Goal: Information Seeking & Learning: Learn about a topic

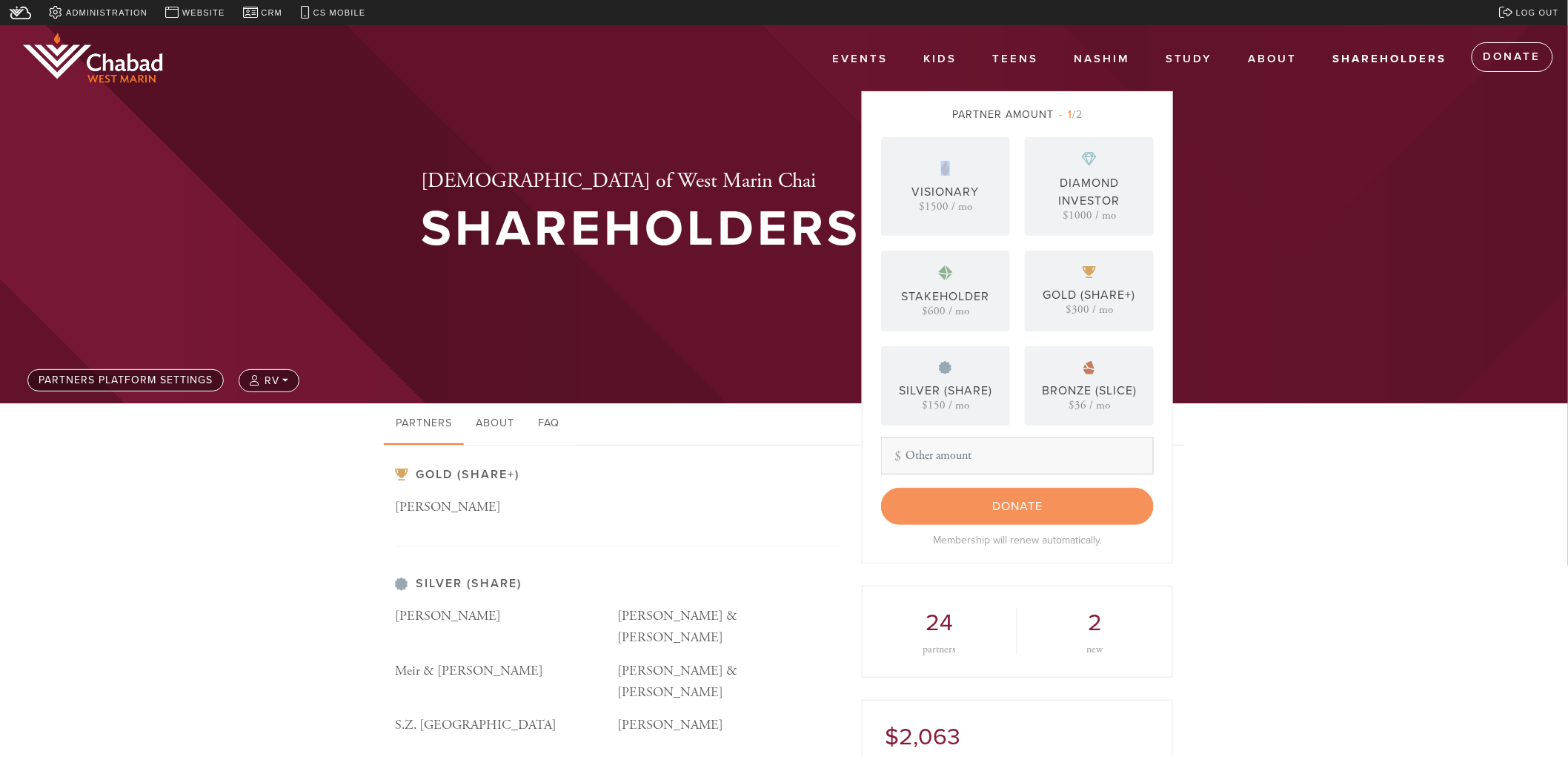
click at [1079, 112] on span "1 /2" at bounding box center [1070, 114] width 24 height 12
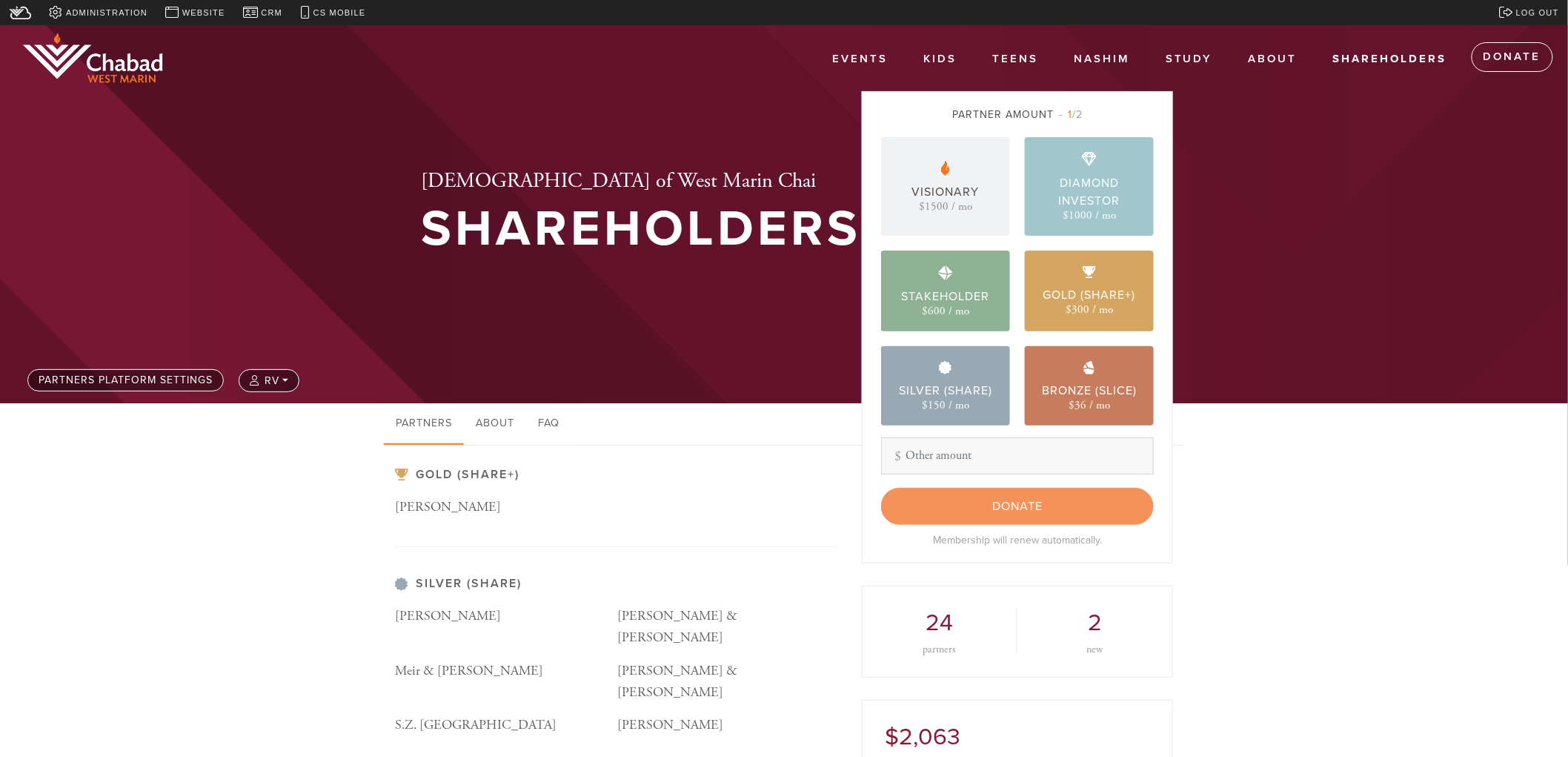
click at [421, 602] on div "Silver (Share) [PERSON_NAME] [PERSON_NAME] & [PERSON_NAME] Meir & [PERSON_NAME]…" at bounding box center [618, 677] width 445 height 201
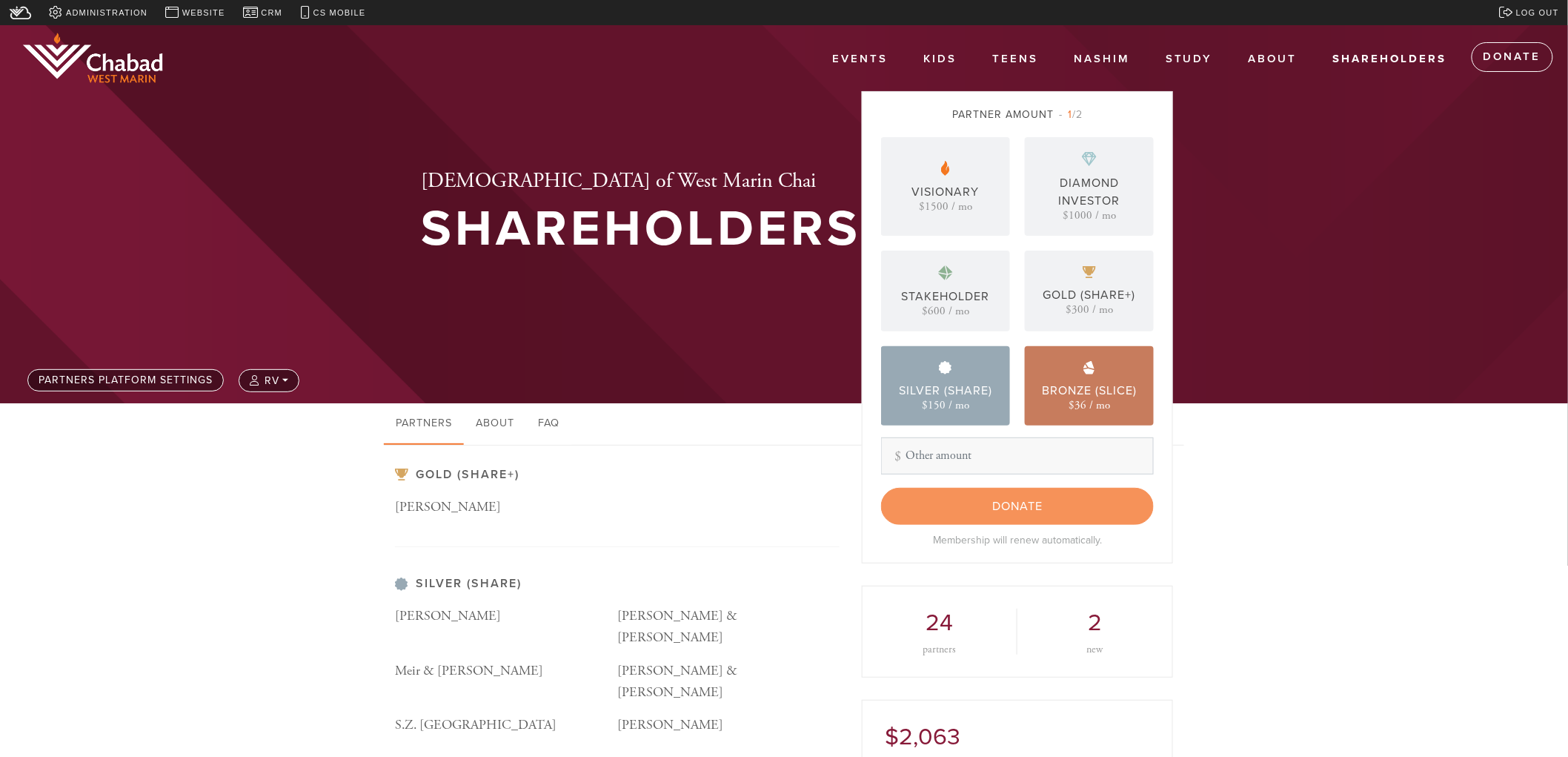
click at [402, 580] on img at bounding box center [402, 584] width 13 height 13
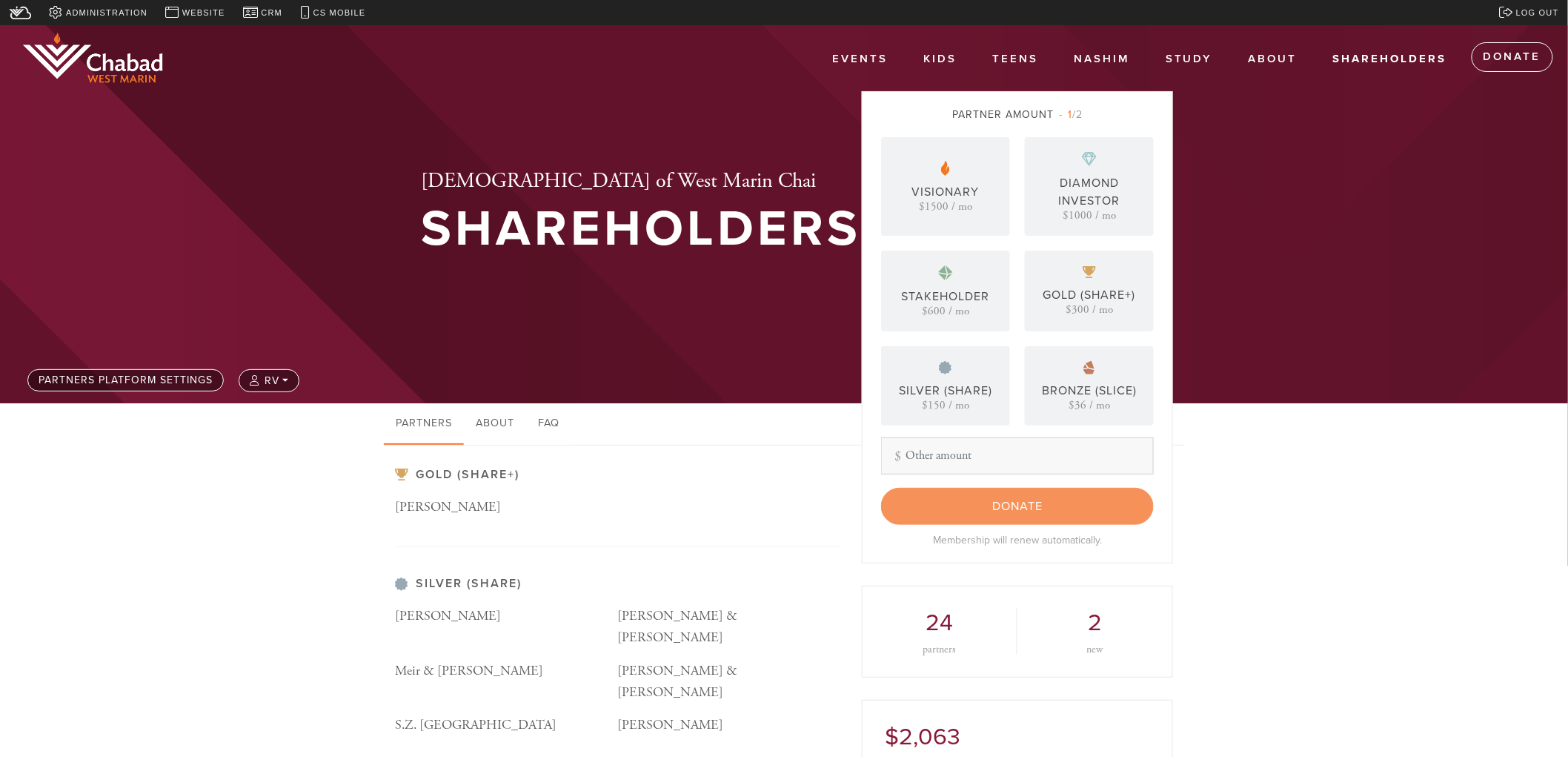
click at [410, 577] on h3 "Silver (Share)" at bounding box center [618, 583] width 445 height 14
drag, startPoint x: 424, startPoint y: 594, endPoint x: 426, endPoint y: 536, distance: 58.0
click at [426, 594] on div "Silver (Share) [PERSON_NAME] [PERSON_NAME] & [PERSON_NAME] Meir & [PERSON_NAME]…" at bounding box center [618, 677] width 445 height 201
click at [435, 491] on div "Gold (Share+) [PERSON_NAME]" at bounding box center [618, 508] width 445 height 80
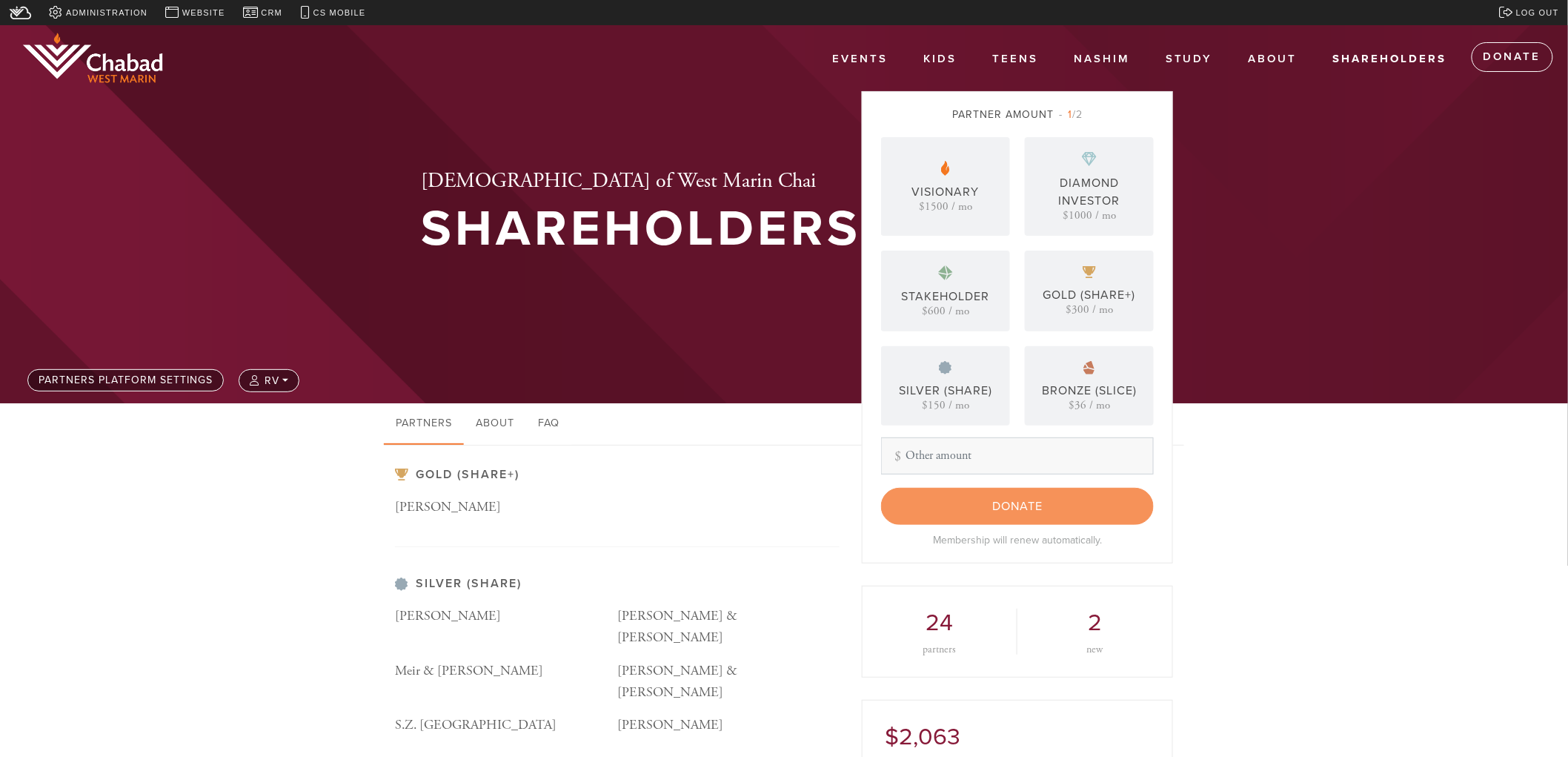
click at [446, 480] on h3 "Gold (Share+)" at bounding box center [618, 475] width 445 height 14
click at [489, 478] on h3 "Gold (Share+)" at bounding box center [618, 475] width 445 height 14
click at [501, 426] on link "About" at bounding box center [495, 423] width 62 height 41
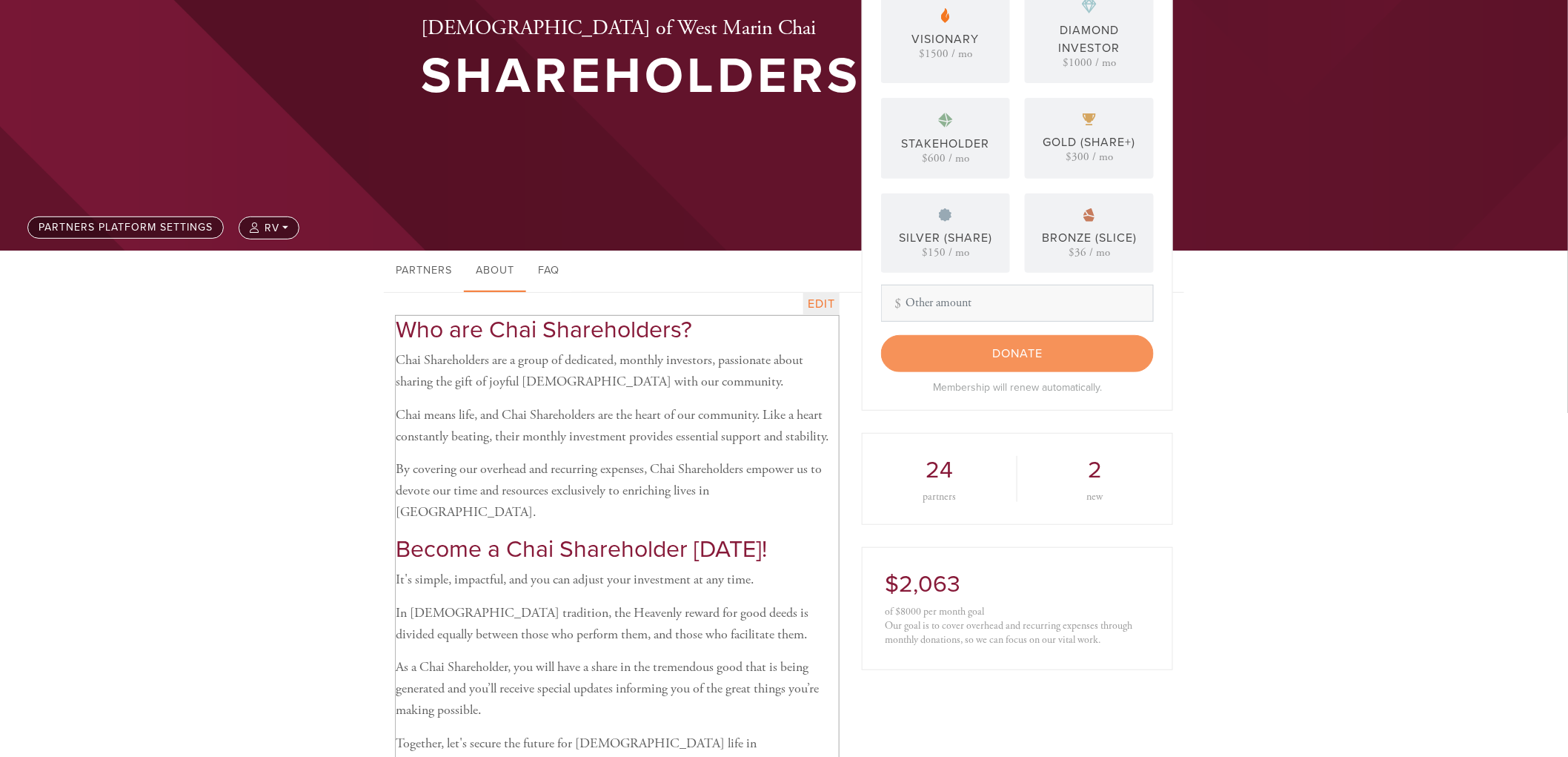
scroll to position [165, 0]
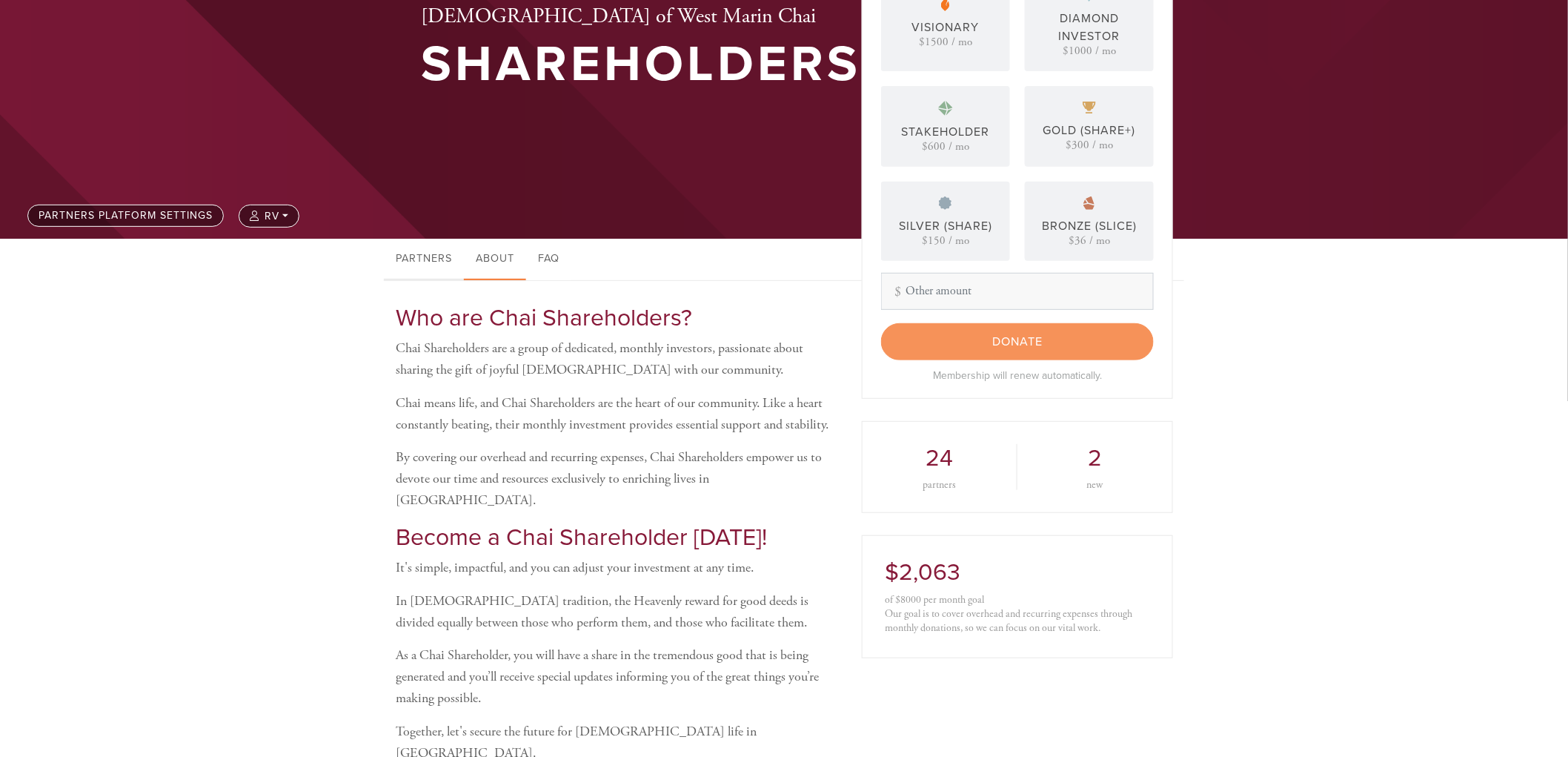
click at [445, 256] on link "Partners" at bounding box center [423, 259] width 80 height 41
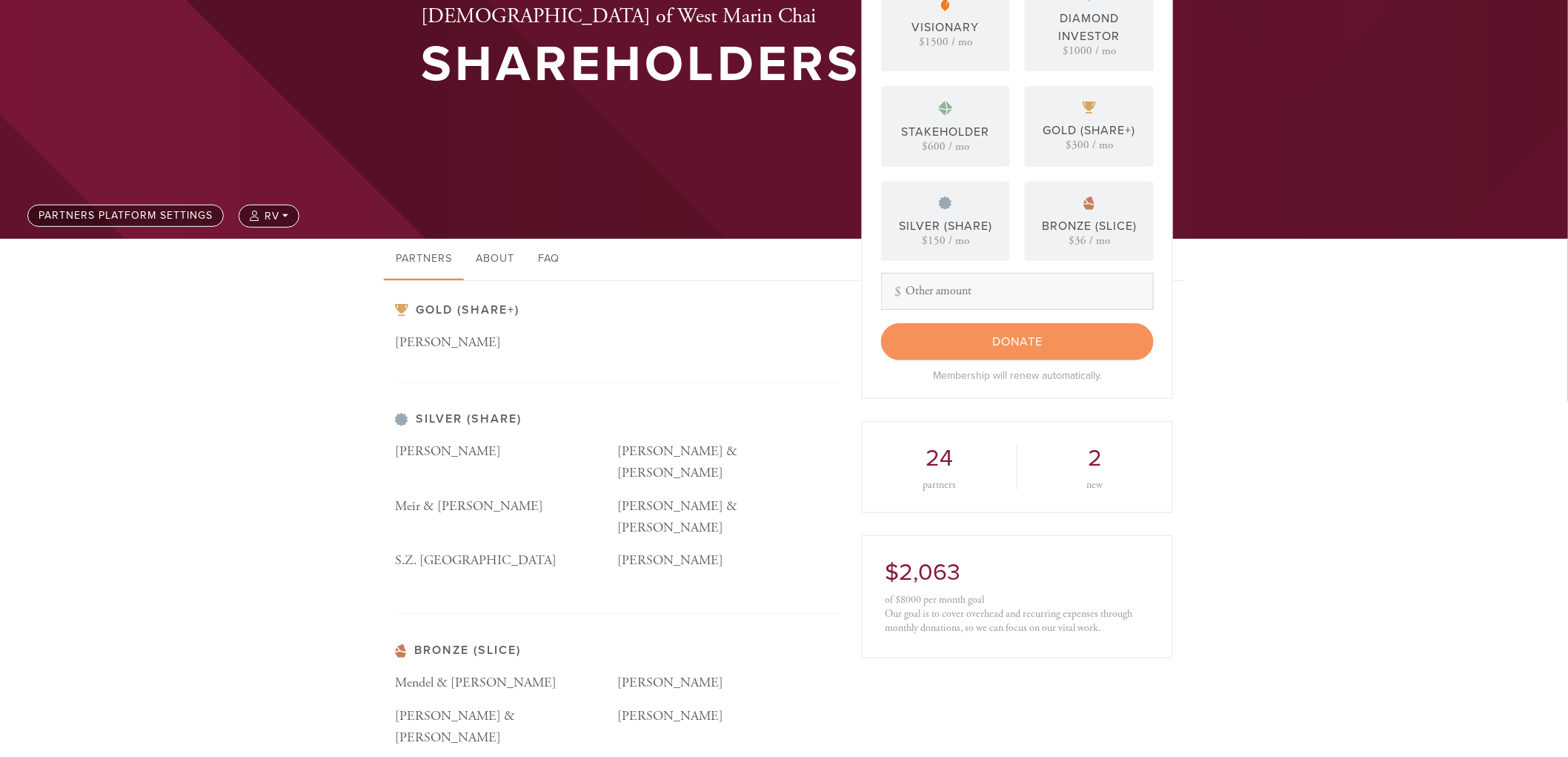
click at [646, 496] on p "[PERSON_NAME] & [PERSON_NAME]" at bounding box center [729, 517] width 222 height 43
click at [500, 455] on p "[PERSON_NAME]" at bounding box center [506, 452] width 222 height 21
click at [484, 432] on div "Silver (Share) [PERSON_NAME] [PERSON_NAME] & [PERSON_NAME] Meir & [PERSON_NAME]…" at bounding box center [618, 513] width 445 height 201
click at [467, 550] on p "S.Z. [GEOGRAPHIC_DATA]" at bounding box center [506, 560] width 222 height 21
drag, startPoint x: 463, startPoint y: 515, endPoint x: 621, endPoint y: 582, distance: 171.6
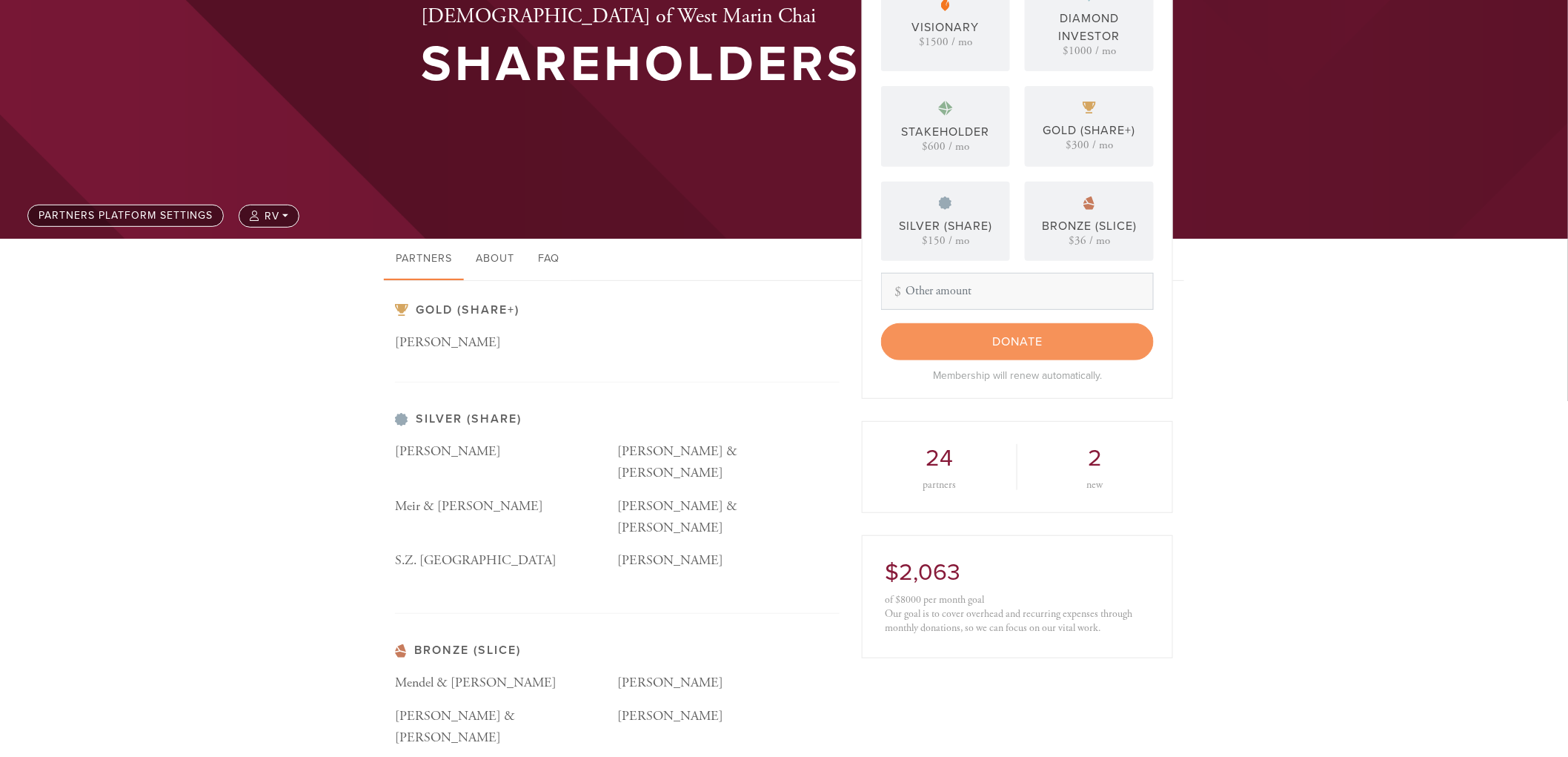
click at [467, 550] on p "S.Z. [GEOGRAPHIC_DATA]" at bounding box center [506, 560] width 222 height 21
click at [635, 589] on div "Gold (Share+) [PERSON_NAME] Silver (Share) [PERSON_NAME] [PERSON_NAME] & [PERSO…" at bounding box center [618, 684] width 445 height 763
click at [478, 673] on div "Mendel & [PERSON_NAME]" at bounding box center [506, 689] width 222 height 34
drag, startPoint x: 472, startPoint y: 654, endPoint x: 493, endPoint y: 643, distance: 23.7
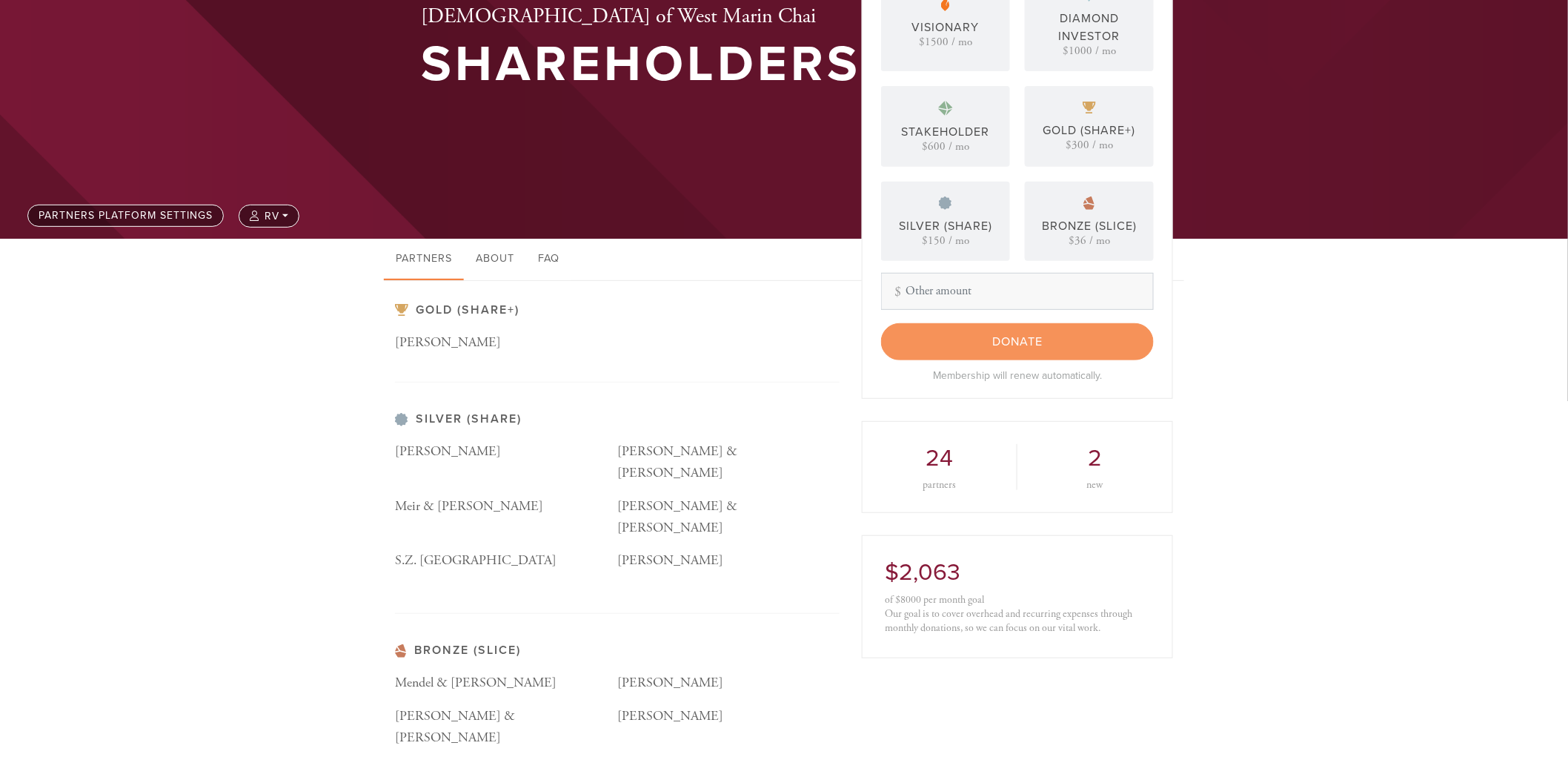
click at [475, 673] on div "Mendel & [PERSON_NAME]" at bounding box center [506, 689] width 222 height 34
drag, startPoint x: 596, startPoint y: 645, endPoint x: 464, endPoint y: 653, distance: 132.2
click at [471, 673] on p "Mendel & [PERSON_NAME]" at bounding box center [506, 683] width 222 height 21
click at [485, 706] on p "[PERSON_NAME] & [PERSON_NAME]" at bounding box center [506, 727] width 222 height 43
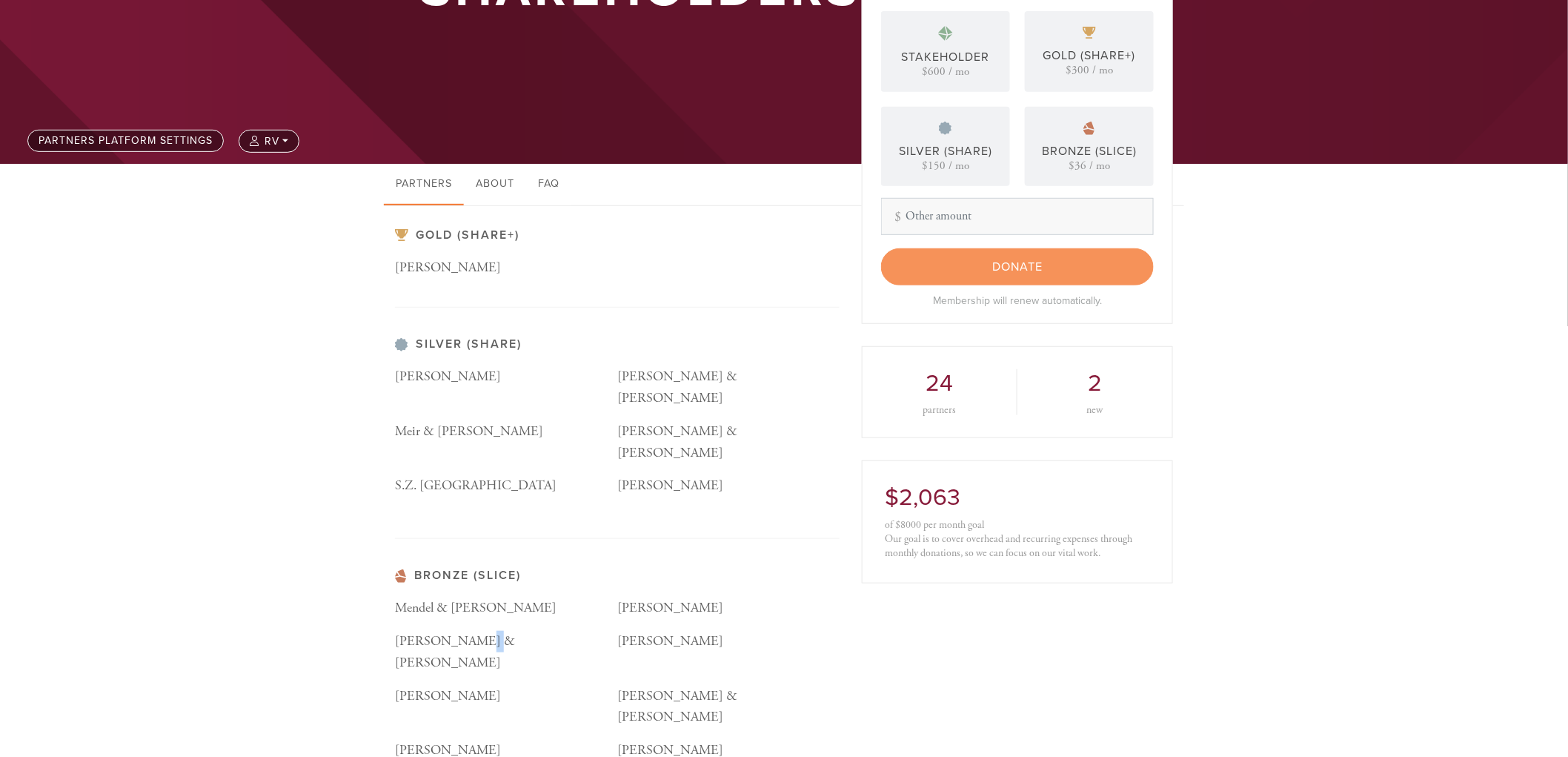
scroll to position [329, 0]
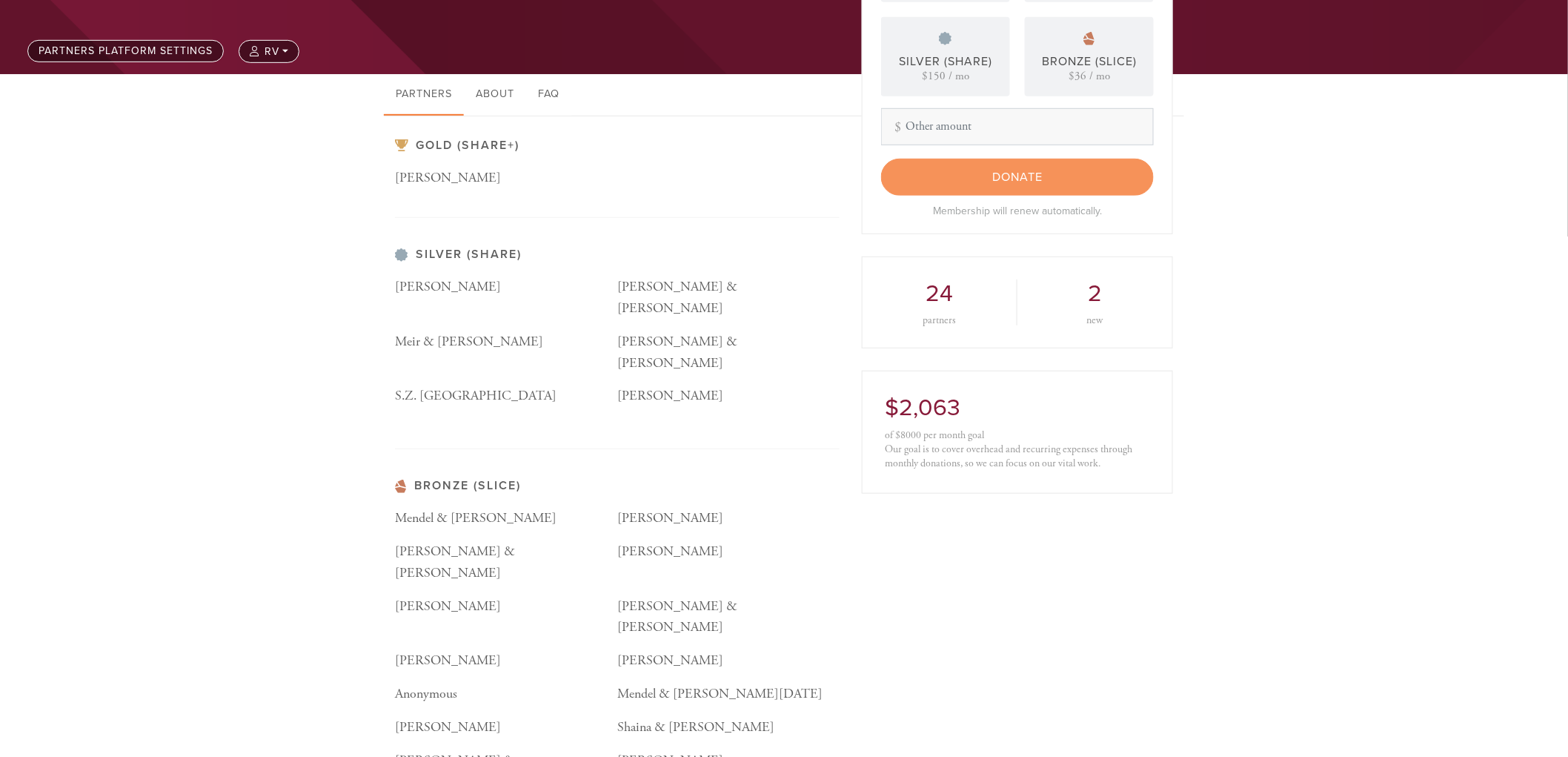
click at [719, 683] on p "Mendel & [PERSON_NAME][DATE]" at bounding box center [729, 694] width 222 height 21
drag, startPoint x: 719, startPoint y: 608, endPoint x: 710, endPoint y: 608, distance: 9.0
click at [715, 683] on p "Mendel & [PERSON_NAME][DATE]" at bounding box center [729, 694] width 222 height 21
drag, startPoint x: 676, startPoint y: 661, endPoint x: 635, endPoint y: 705, distance: 60.1
click at [667, 671] on div "Mendel & Biny [PERSON_NAME] [PERSON_NAME] & [PERSON_NAME] [PERSON_NAME] [PERSON…" at bounding box center [618, 689] width 445 height 364
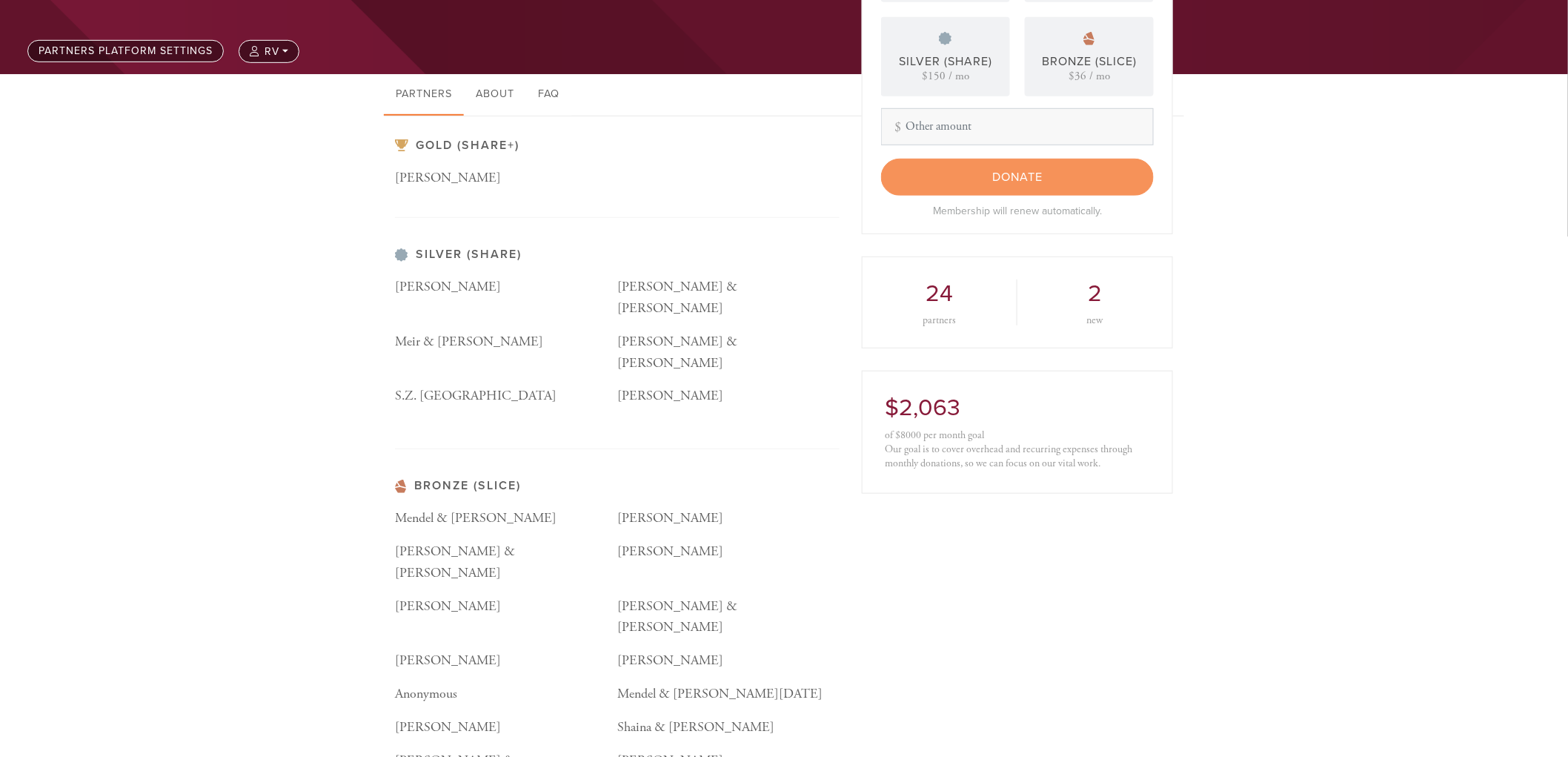
drag, startPoint x: 634, startPoint y: 706, endPoint x: 464, endPoint y: 712, distance: 170.1
drag, startPoint x: 475, startPoint y: 654, endPoint x: 480, endPoint y: 619, distance: 35.4
click at [478, 648] on div "Mendel & Biny [PERSON_NAME] [PERSON_NAME] & [PERSON_NAME] [PERSON_NAME] [PERSON…" at bounding box center [618, 689] width 445 height 364
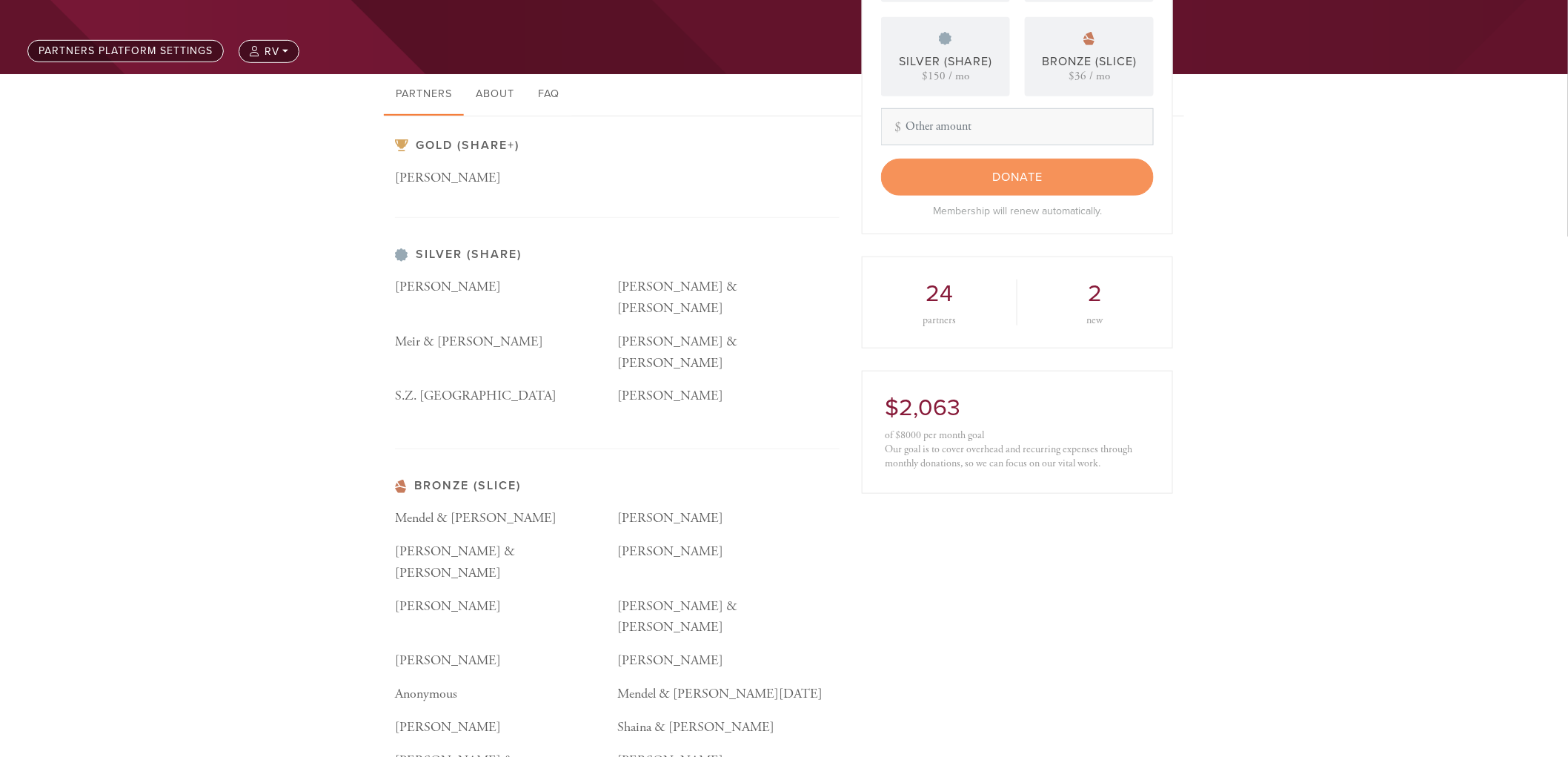
drag, startPoint x: 424, startPoint y: 375, endPoint x: 417, endPoint y: 305, distance: 70.3
click at [424, 356] on div "Silver (Share) [PERSON_NAME] [PERSON_NAME] & [PERSON_NAME] Meir & [PERSON_NAME]…" at bounding box center [618, 348] width 445 height 201
drag, startPoint x: 417, startPoint y: 294, endPoint x: 410, endPoint y: 250, distance: 44.6
click at [417, 278] on p "[PERSON_NAME]" at bounding box center [506, 287] width 222 height 21
drag, startPoint x: 410, startPoint y: 250, endPoint x: 406, endPoint y: 165, distance: 85.1
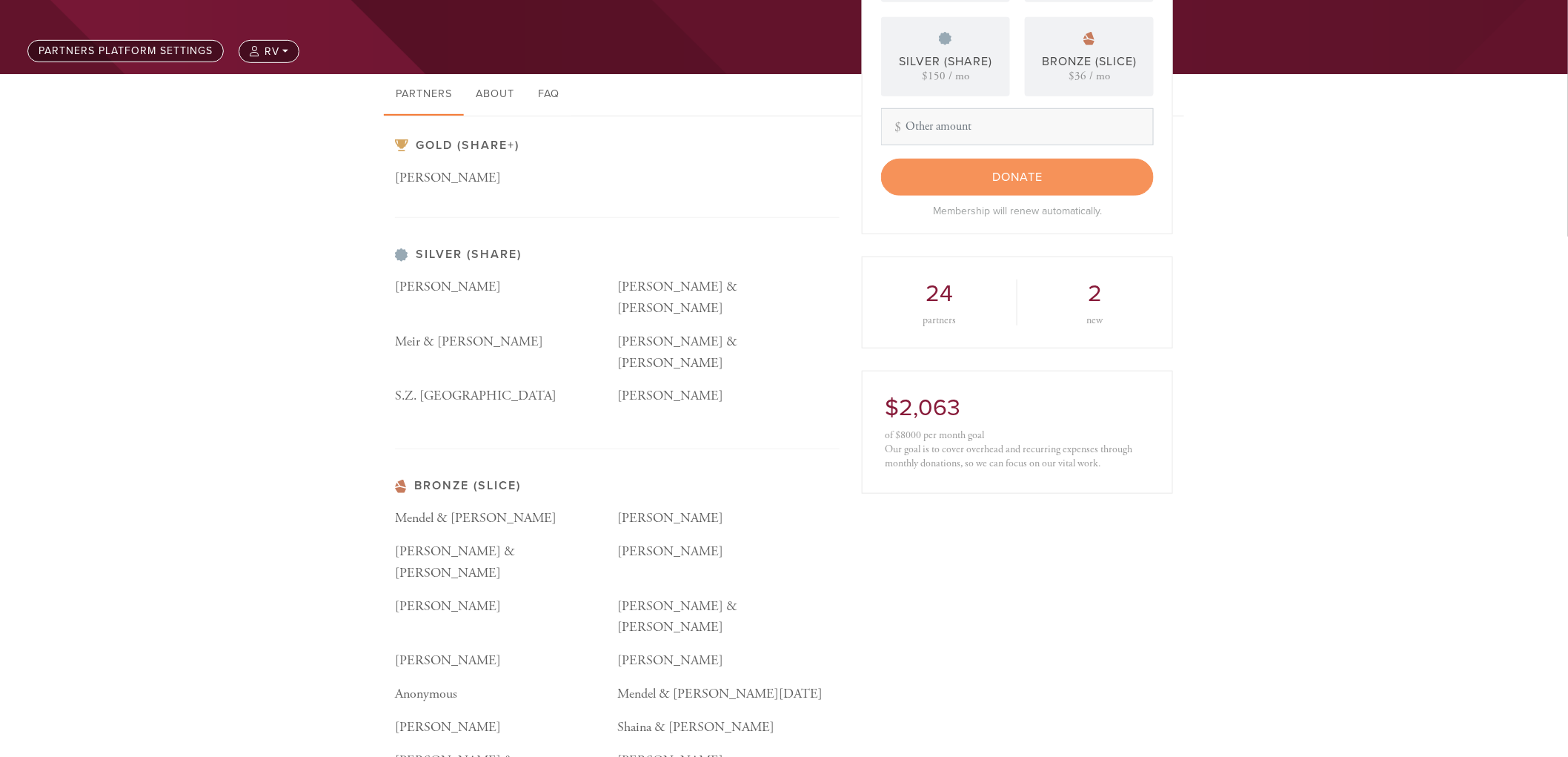
click at [410, 248] on h3 "Silver (Share)" at bounding box center [618, 254] width 445 height 14
drag, startPoint x: 406, startPoint y: 165, endPoint x: 404, endPoint y: 154, distance: 11.2
click at [406, 161] on div "Gold (Share+) [PERSON_NAME]" at bounding box center [618, 177] width 445 height 80
click at [403, 105] on div "Events Kids JAMS After-School JAMS Summer Camp Teens C-teen Israel & Me Nashim …" at bounding box center [784, 404] width 1568 height 1417
click at [405, 99] on link "Partners" at bounding box center [423, 94] width 80 height 41
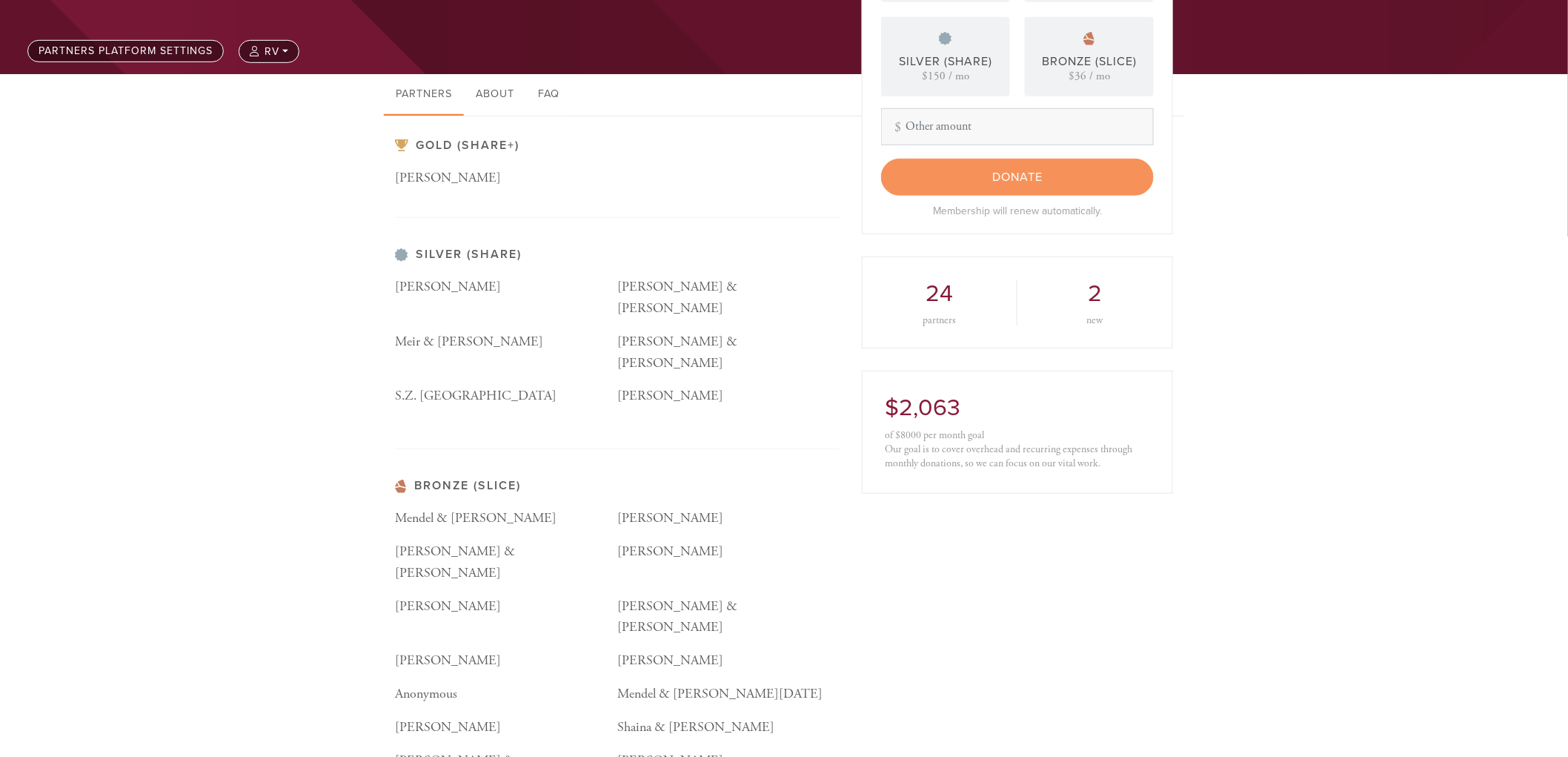
click at [484, 241] on div "Gold (Share+) [PERSON_NAME] Silver (Share) [PERSON_NAME] [PERSON_NAME] & [PERSO…" at bounding box center [618, 519] width 445 height 763
click at [578, 233] on div "Gold (Share+) [PERSON_NAME] Silver (Share) [PERSON_NAME] [PERSON_NAME] & [PERSO…" at bounding box center [618, 519] width 445 height 763
click at [537, 201] on div "Gold (Share+) [PERSON_NAME]" at bounding box center [618, 177] width 445 height 80
click at [515, 174] on div "[PERSON_NAME]" at bounding box center [506, 177] width 222 height 20
click at [582, 146] on h3 "Gold (Share+)" at bounding box center [618, 145] width 445 height 14
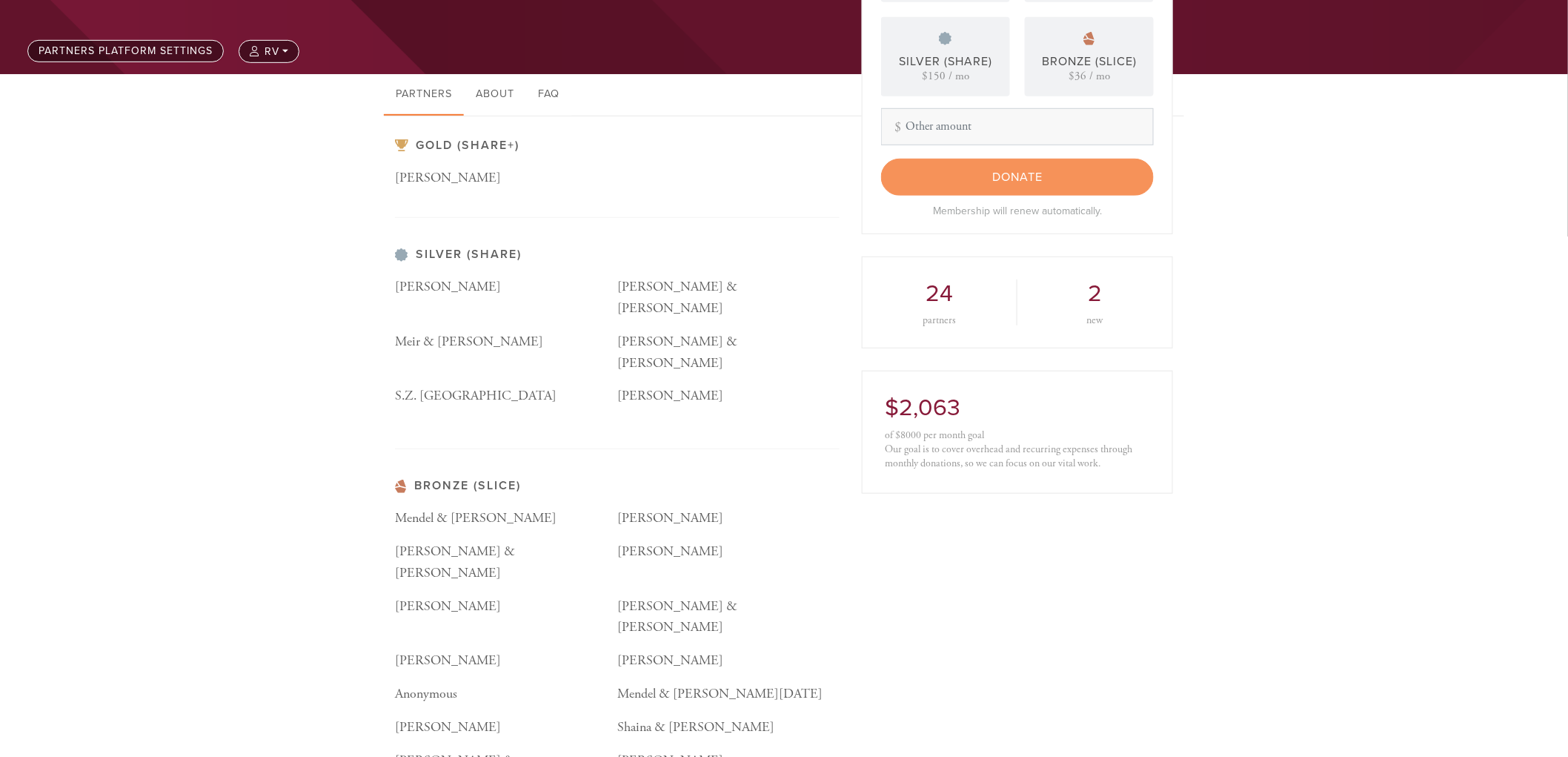
click at [641, 111] on nav "Partners About FAQ" at bounding box center [784, 95] width 801 height 42
click at [694, 85] on nav "Partners About FAQ" at bounding box center [784, 95] width 801 height 42
click at [483, 83] on link "About" at bounding box center [495, 94] width 62 height 41
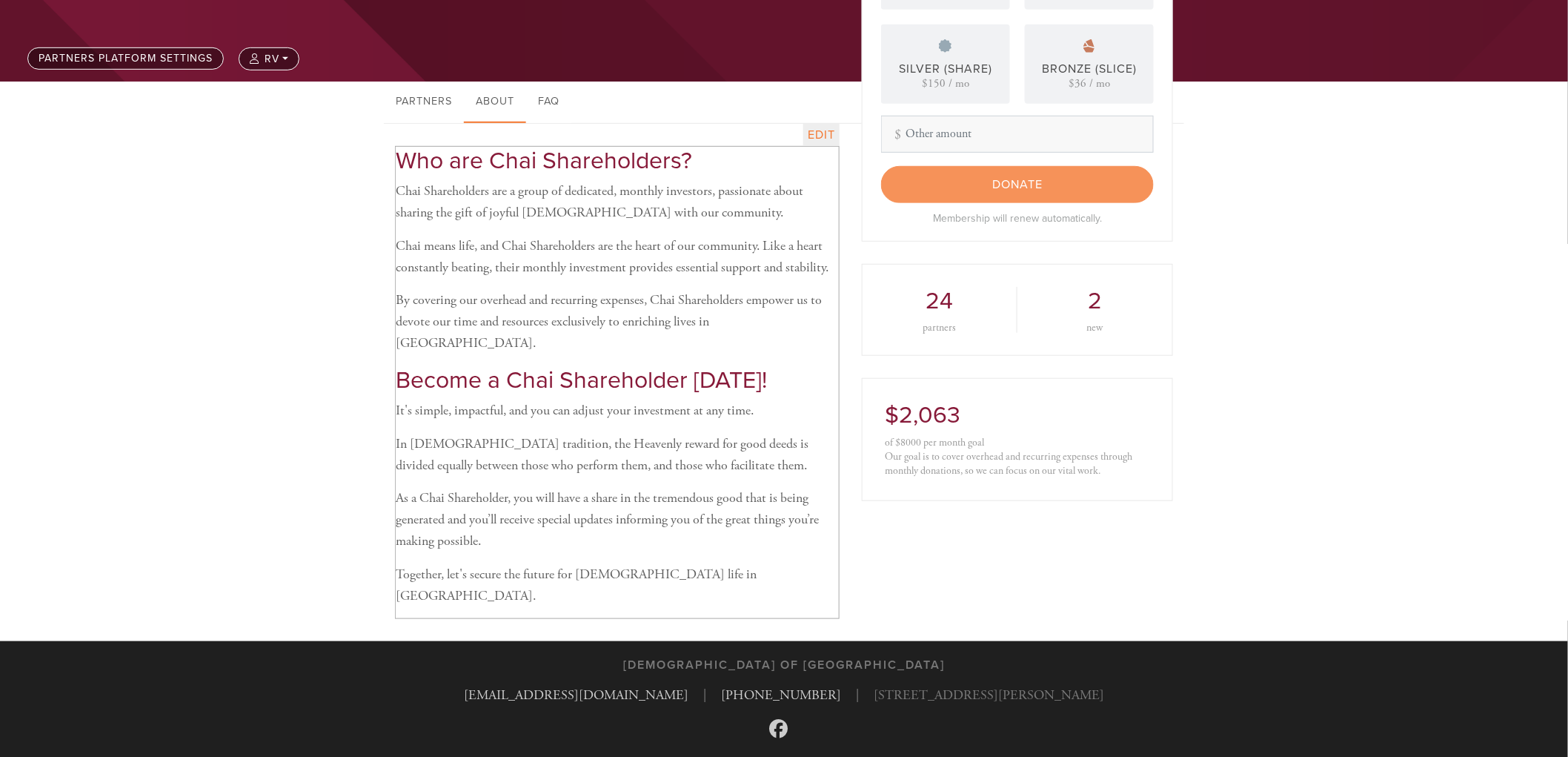
click at [813, 436] on p "In [DEMOGRAPHIC_DATA] tradition, the Heavenly reward for good deeds is divided …" at bounding box center [618, 455] width 443 height 43
click at [825, 124] on link "edit" at bounding box center [822, 134] width 36 height 22
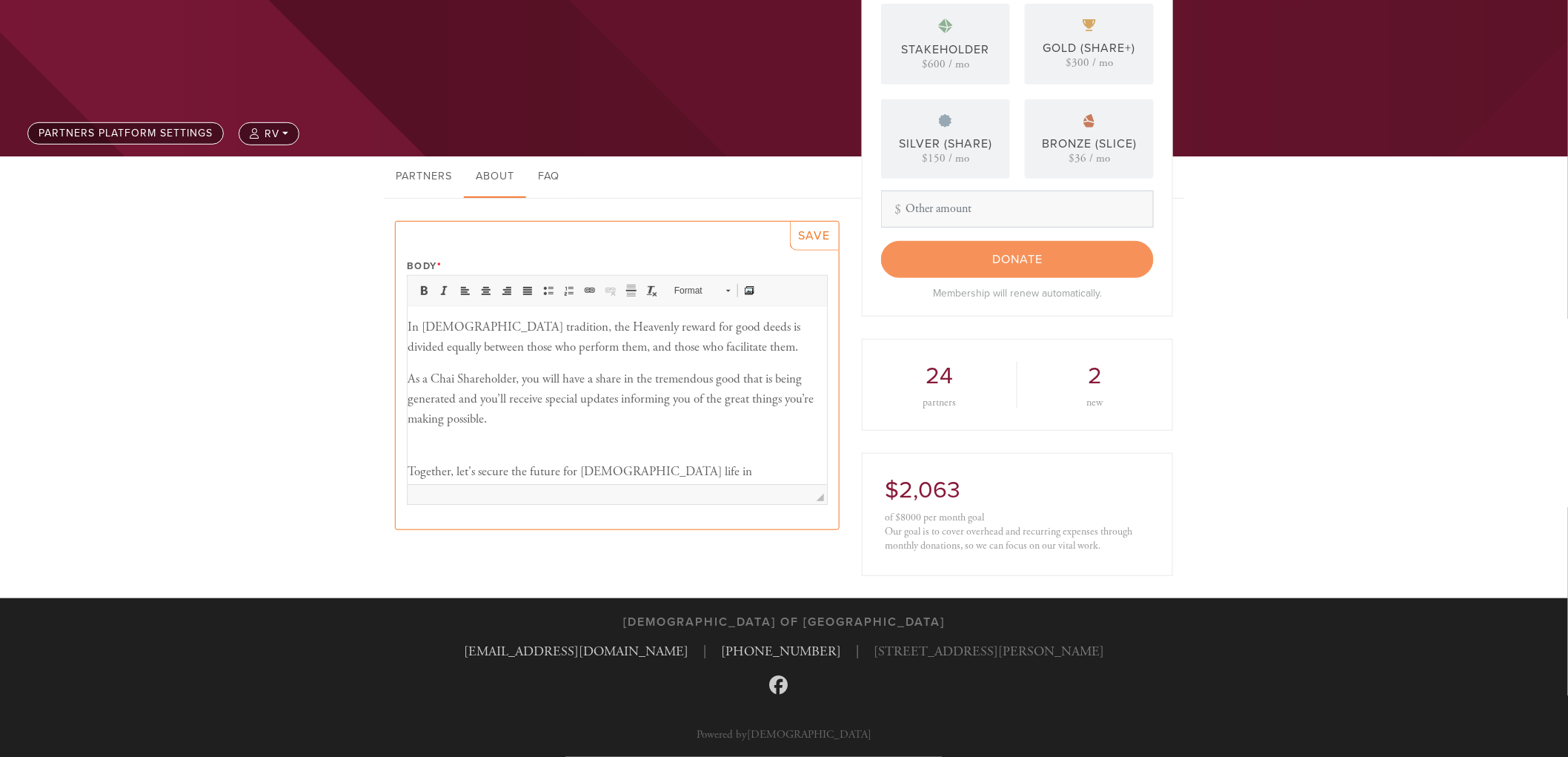
scroll to position [272, 0]
click at [557, 182] on link "FAQ" at bounding box center [549, 177] width 45 height 41
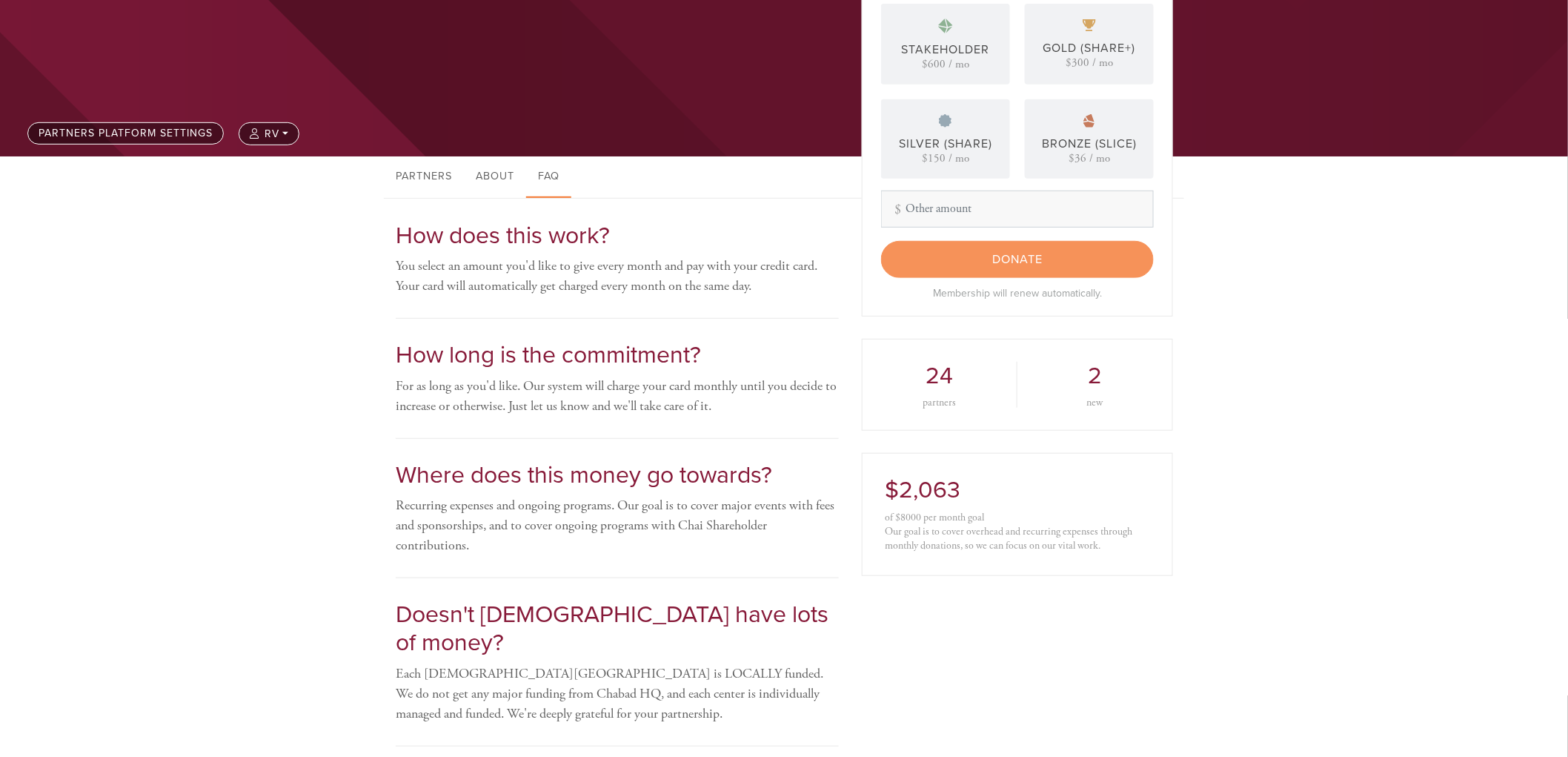
scroll to position [0, 0]
click at [685, 310] on div "How does this work? You select an amount you'd like to give every month and pay…" at bounding box center [618, 270] width 443 height 97
click at [428, 174] on link "Partners" at bounding box center [423, 177] width 80 height 41
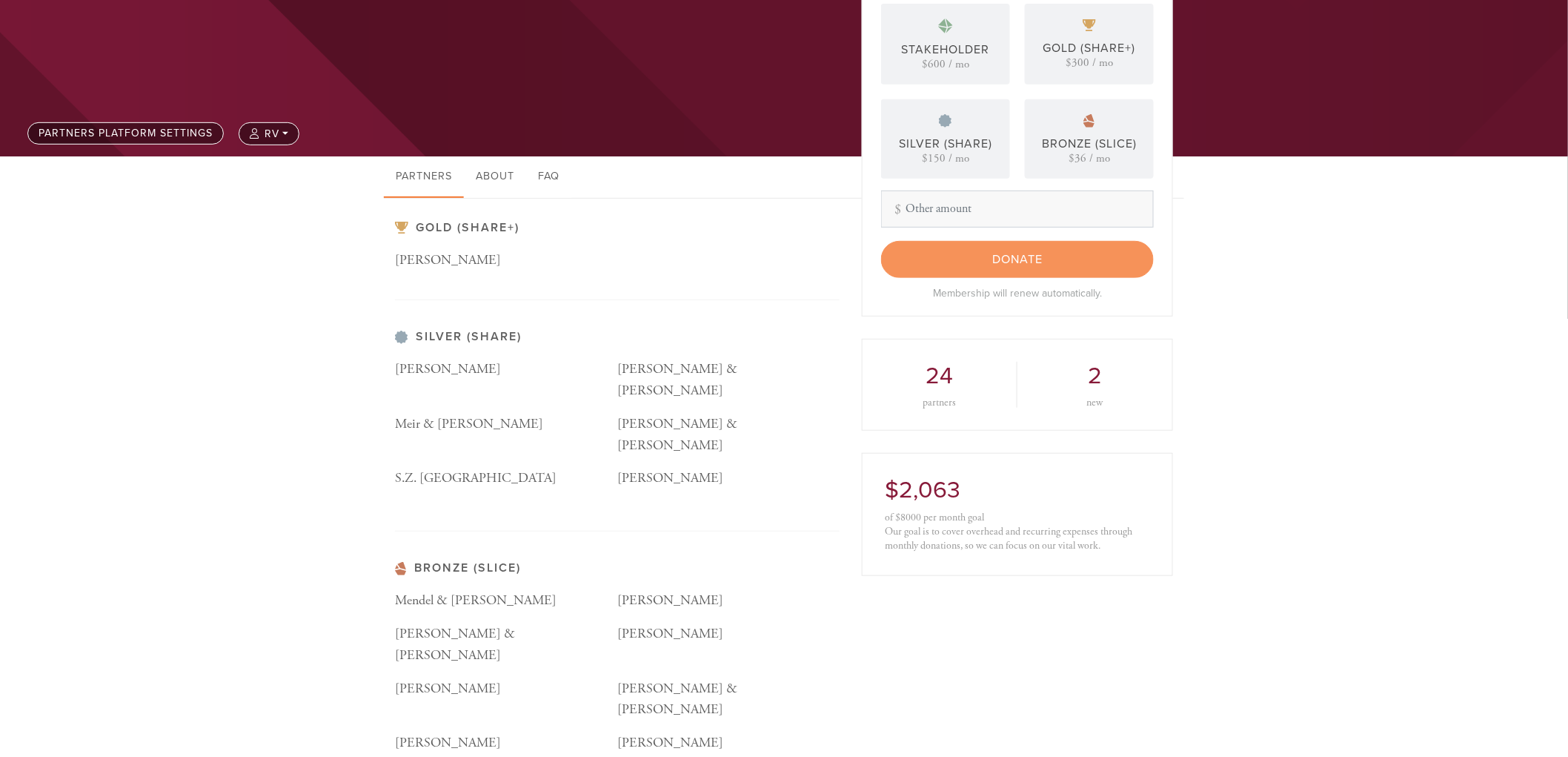
click at [794, 223] on h3 "Gold (Share+)" at bounding box center [618, 227] width 445 height 14
click at [834, 217] on div "Gold (Share+) [PERSON_NAME] Silver (Share) [PERSON_NAME] [PERSON_NAME] & [PERSO…" at bounding box center [618, 617] width 445 height 837
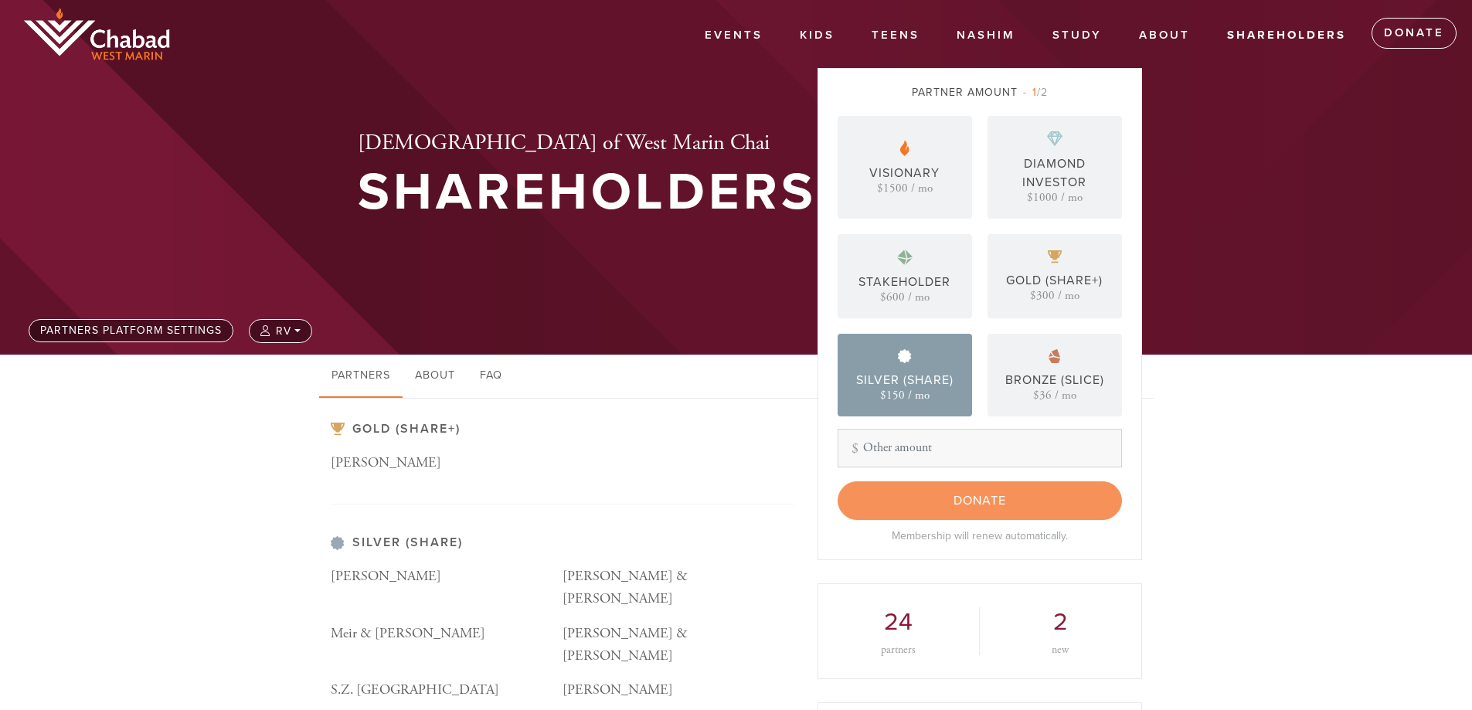
scroll to position [25, 0]
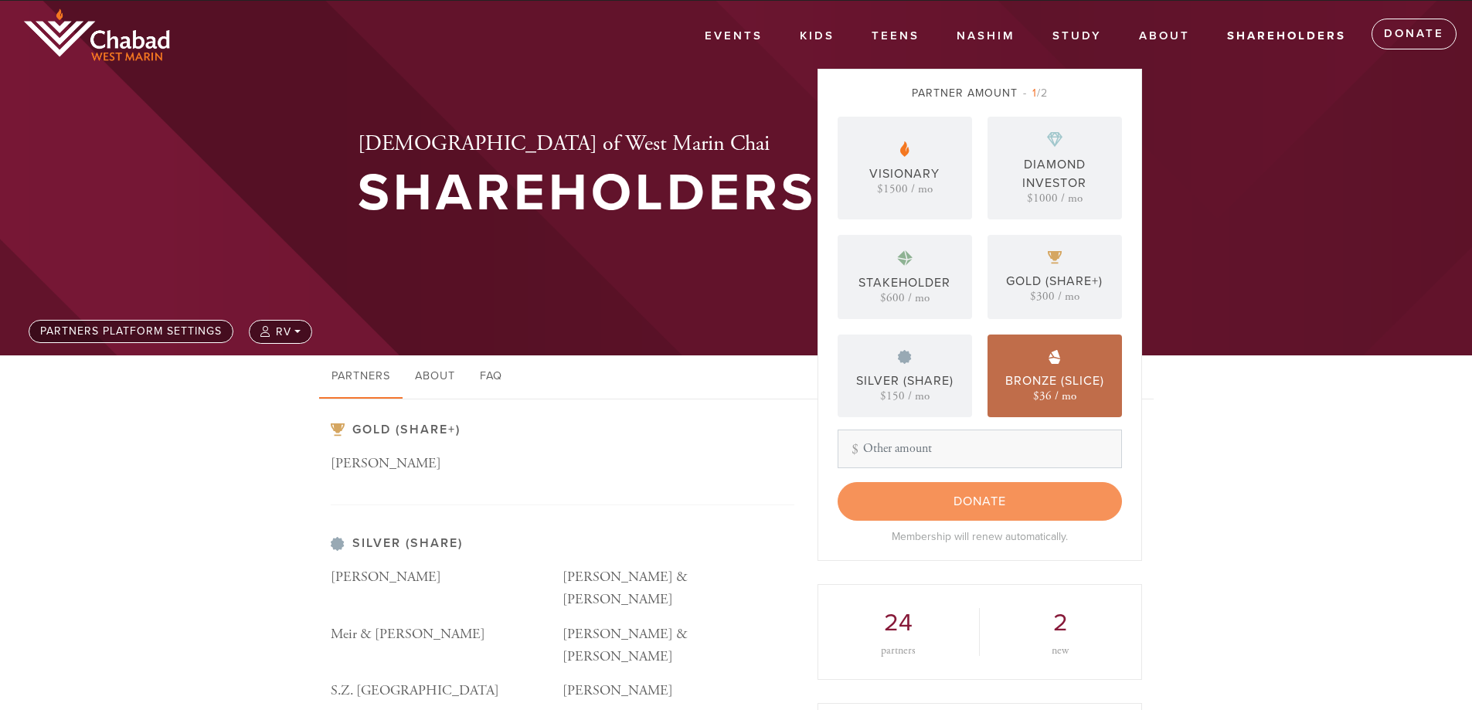
click at [1046, 370] on div "Bronze (Slice) $36 / mo" at bounding box center [1055, 376] width 134 height 83
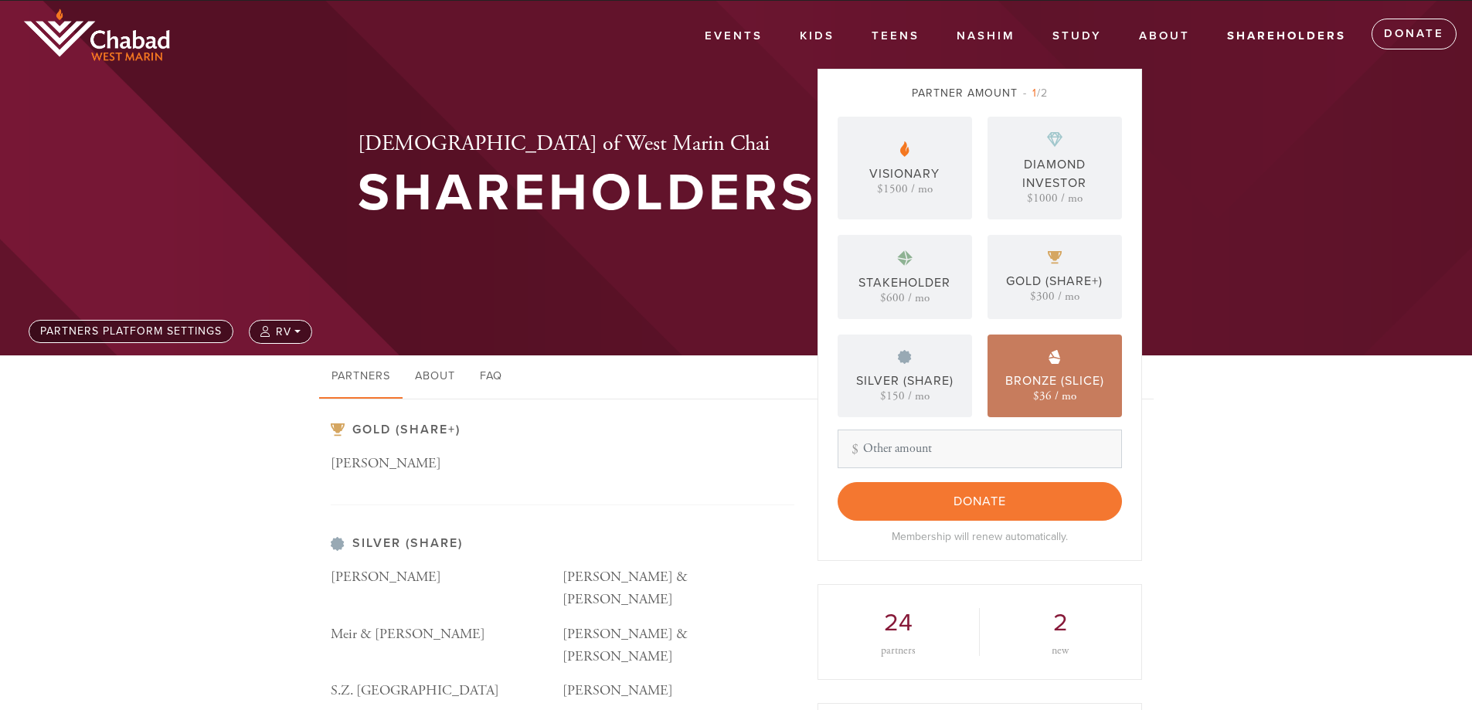
click at [1048, 381] on div "Bronze (Slice)" at bounding box center [1054, 381] width 99 height 19
click at [1047, 381] on div "Bronze (Slice)" at bounding box center [1054, 381] width 99 height 19
click at [1045, 381] on div "Bronze (Slice)" at bounding box center [1054, 381] width 99 height 19
click at [1083, 89] on div "Partner Amount 1 /2" at bounding box center [980, 93] width 284 height 16
click at [703, 140] on h2 "[DEMOGRAPHIC_DATA] of West Marin Chai" at bounding box center [587, 144] width 459 height 26
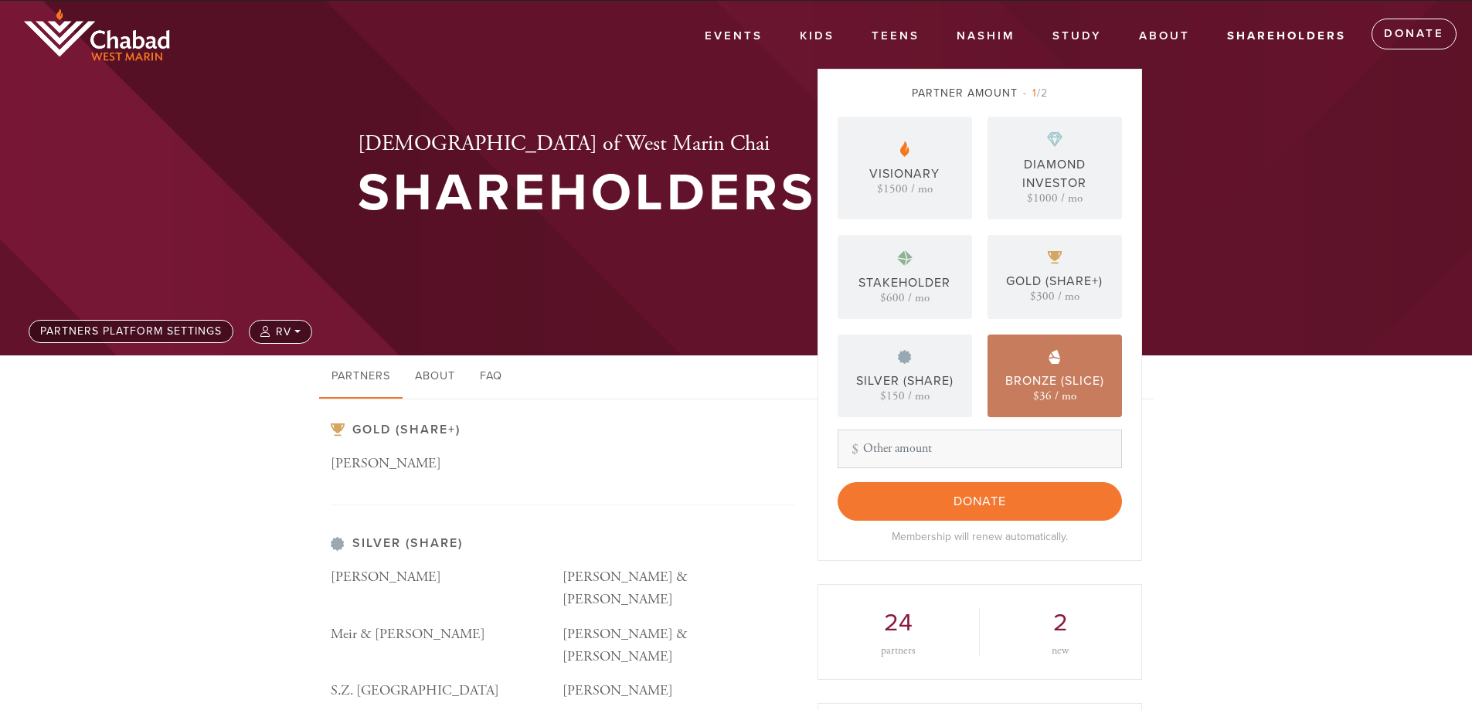
click at [609, 161] on div "[DEMOGRAPHIC_DATA] of West Marin Chai Shareholders" at bounding box center [587, 177] width 459 height 93
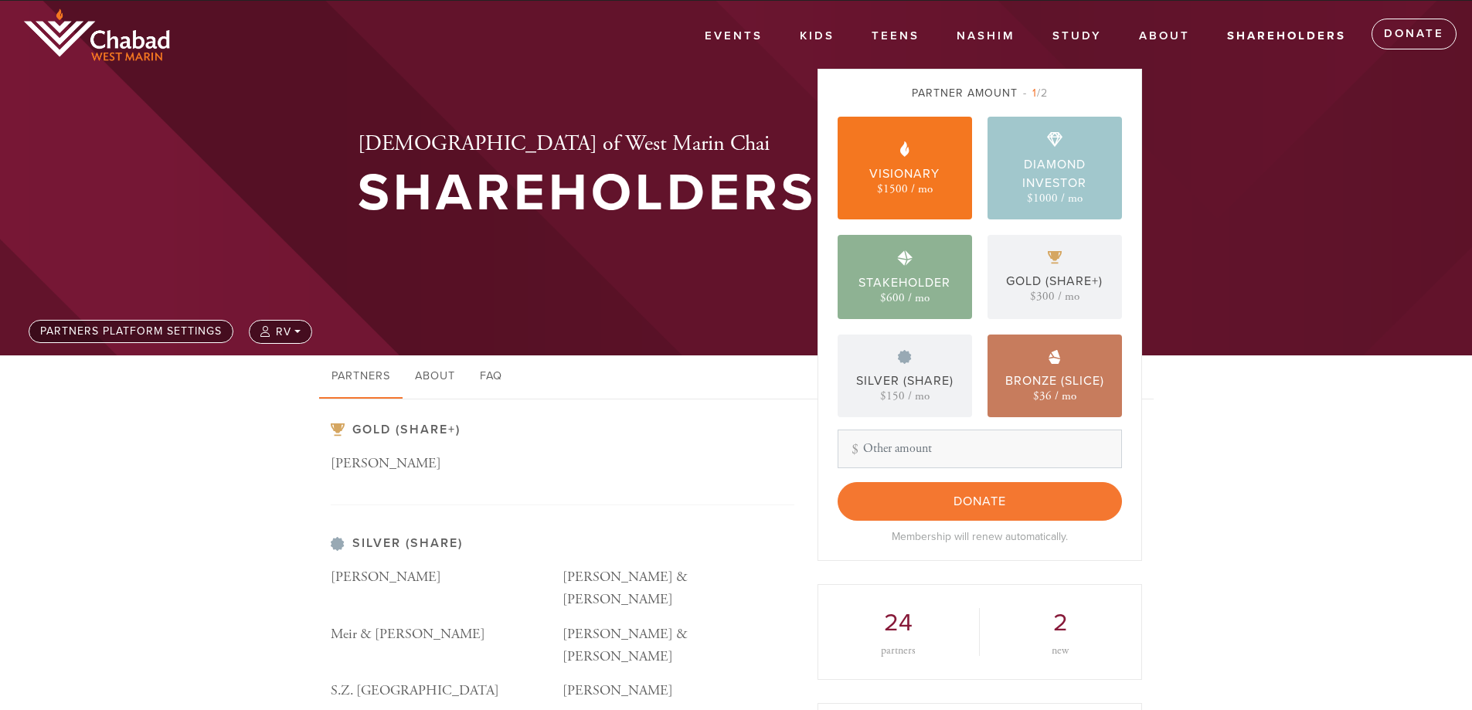
click at [496, 131] on h2 "[DEMOGRAPHIC_DATA] of West Marin Chai" at bounding box center [587, 144] width 459 height 26
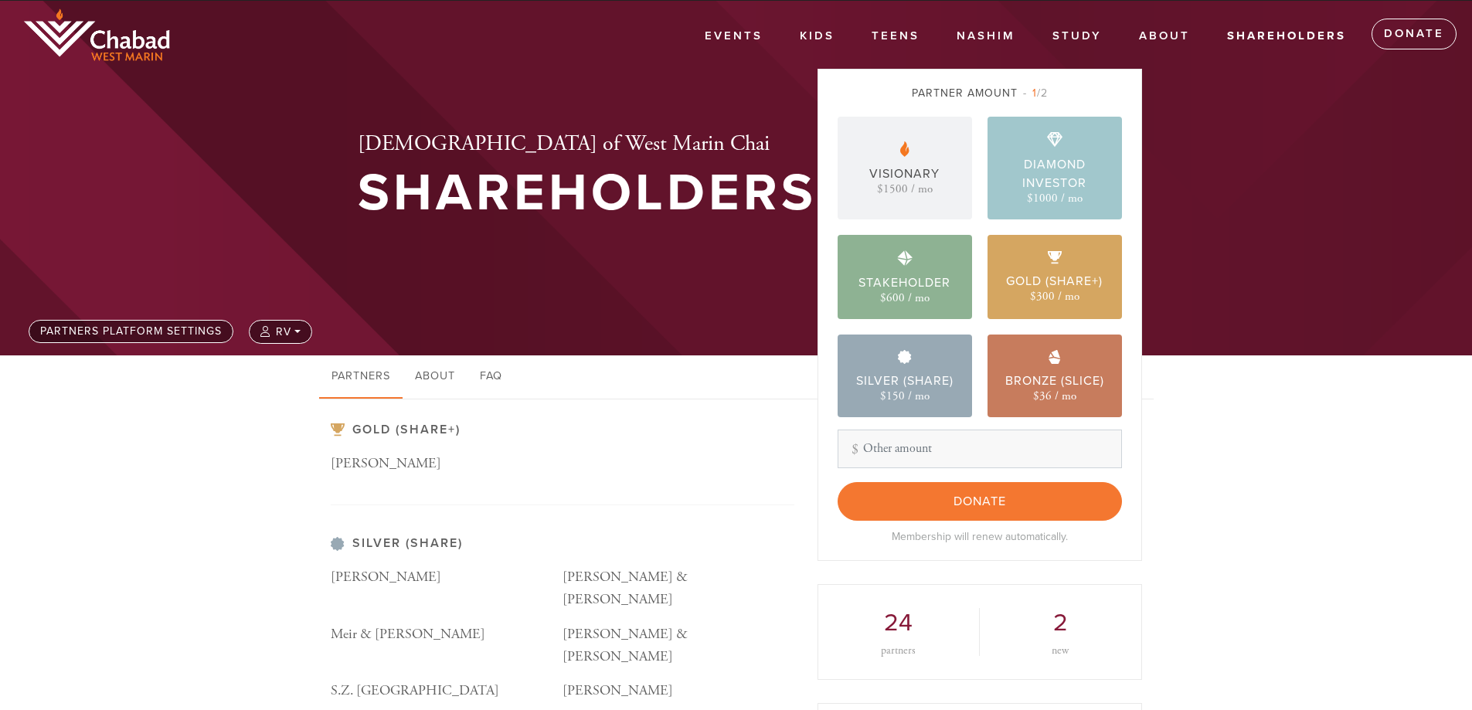
drag, startPoint x: 501, startPoint y: 142, endPoint x: 495, endPoint y: 205, distance: 62.8
click at [501, 148] on h2 "[DEMOGRAPHIC_DATA] of West Marin Chai" at bounding box center [587, 144] width 459 height 26
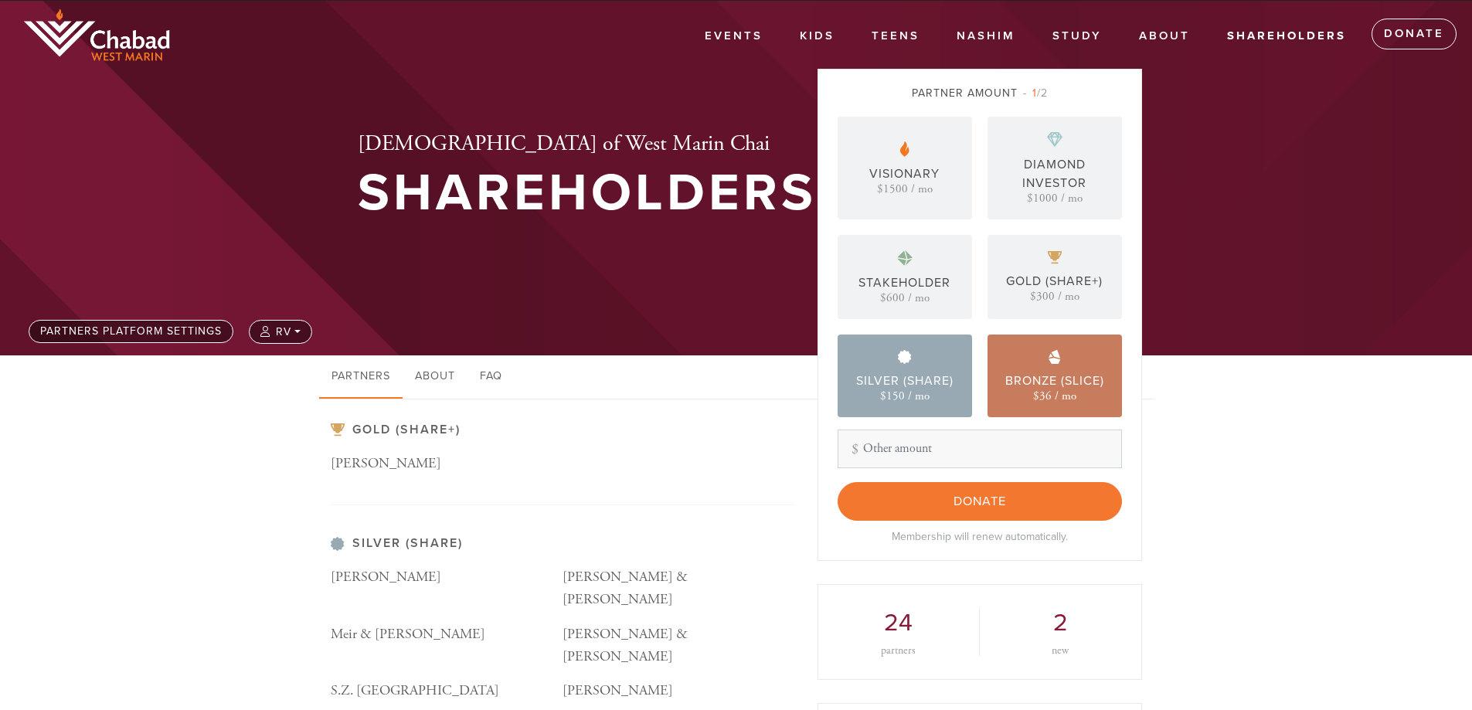
click at [488, 242] on div "[DEMOGRAPHIC_DATA] of West Marin Chai Shareholders" at bounding box center [562, 178] width 487 height 170
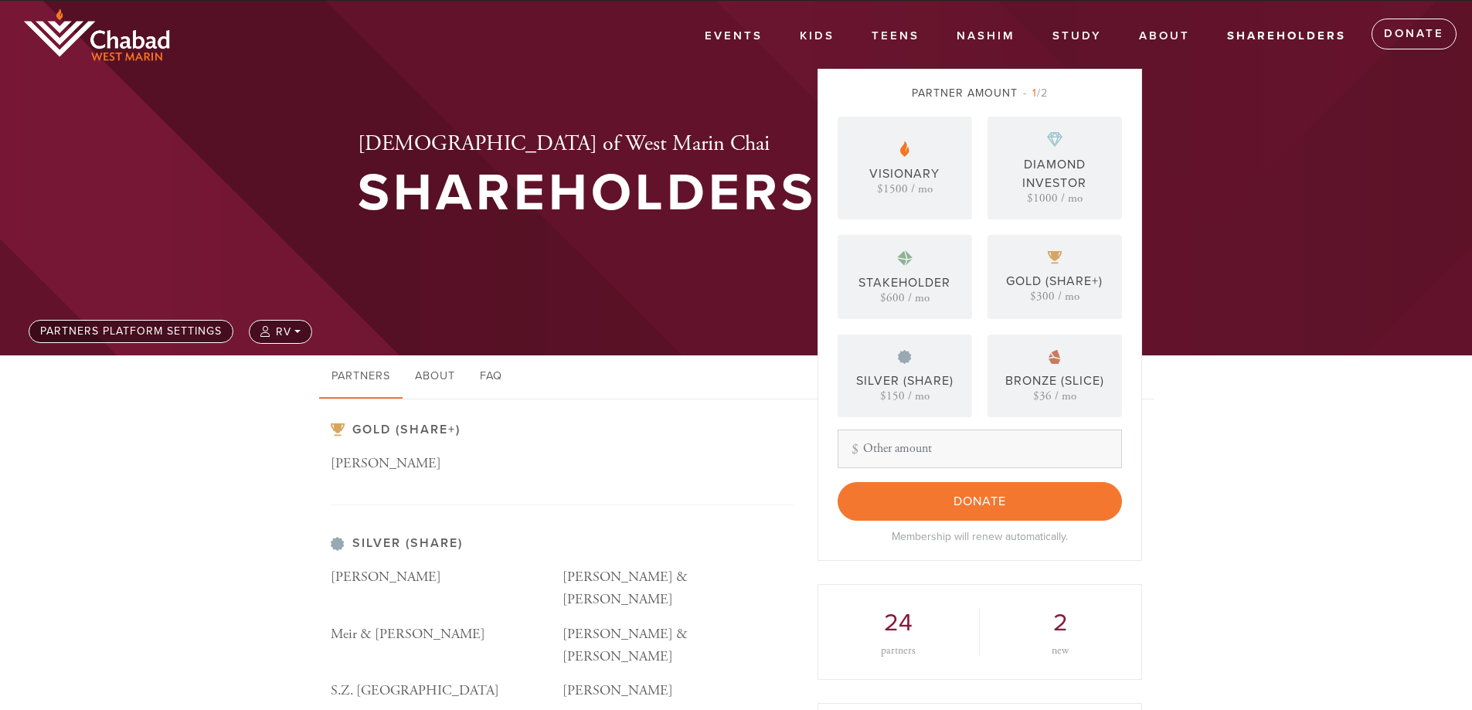
drag, startPoint x: 471, startPoint y: 286, endPoint x: 474, endPoint y: 332, distance: 46.5
click at [470, 289] on div "[DEMOGRAPHIC_DATA] of West Marin Chai Shareholders" at bounding box center [736, 178] width 835 height 355
click at [485, 369] on div "Events Kids JAMS After-School JAMS Summer Camp Teens C-teen Israel & Me Nashim …" at bounding box center [736, 719] width 1472 height 1437
click at [498, 393] on link "FAQ" at bounding box center [490, 376] width 47 height 43
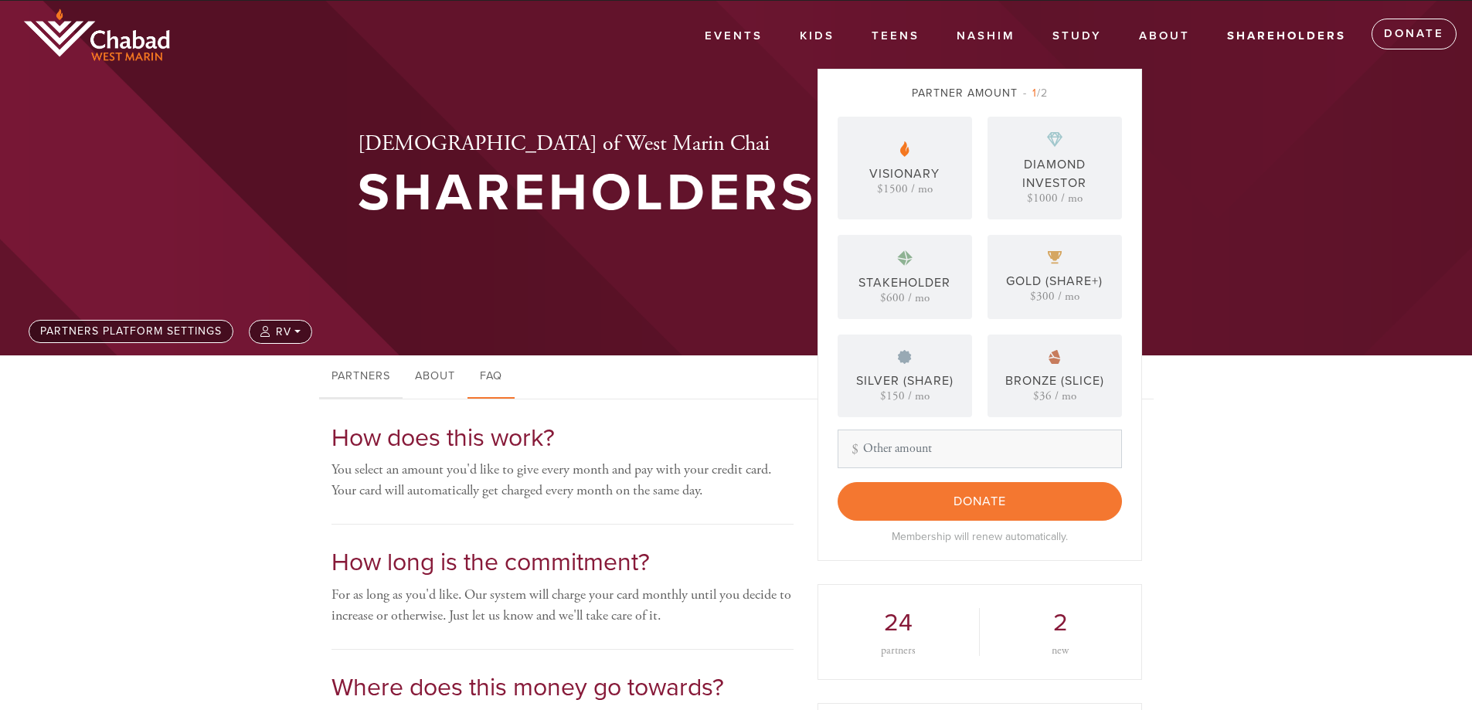
click at [335, 379] on link "Partners" at bounding box center [360, 376] width 83 height 43
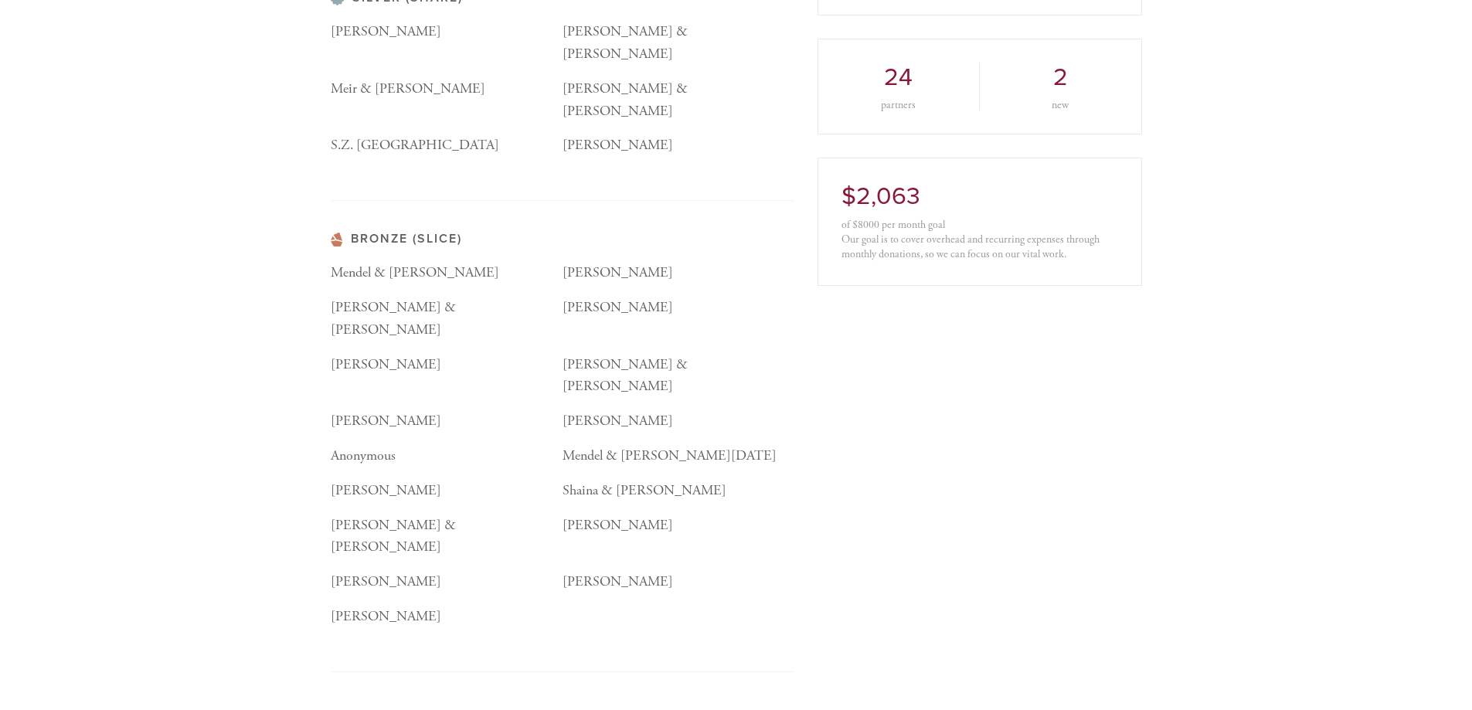
scroll to position [642, 0]
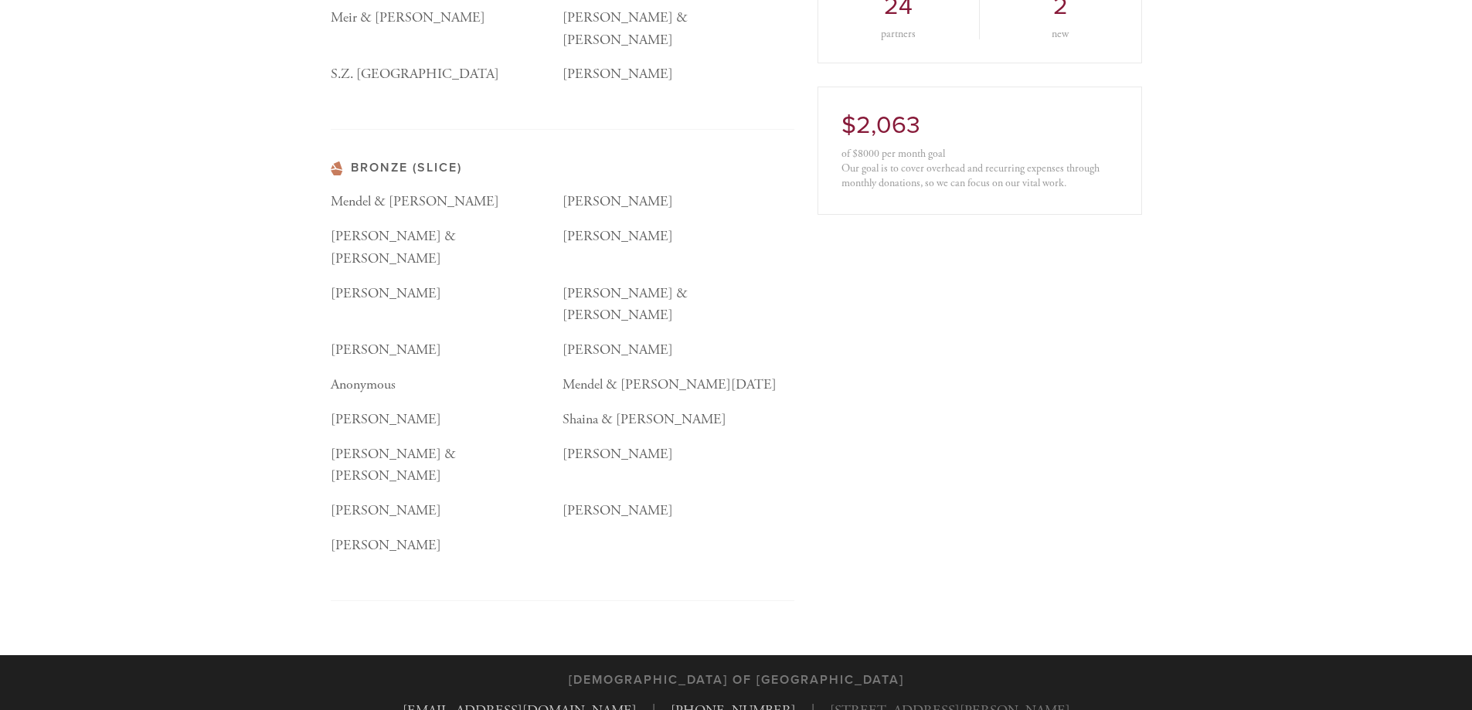
click at [601, 500] on div "[PERSON_NAME]" at bounding box center [679, 517] width 232 height 35
click at [388, 535] on p "[PERSON_NAME]" at bounding box center [447, 546] width 232 height 22
click at [378, 500] on div "[PERSON_NAME]" at bounding box center [447, 517] width 232 height 35
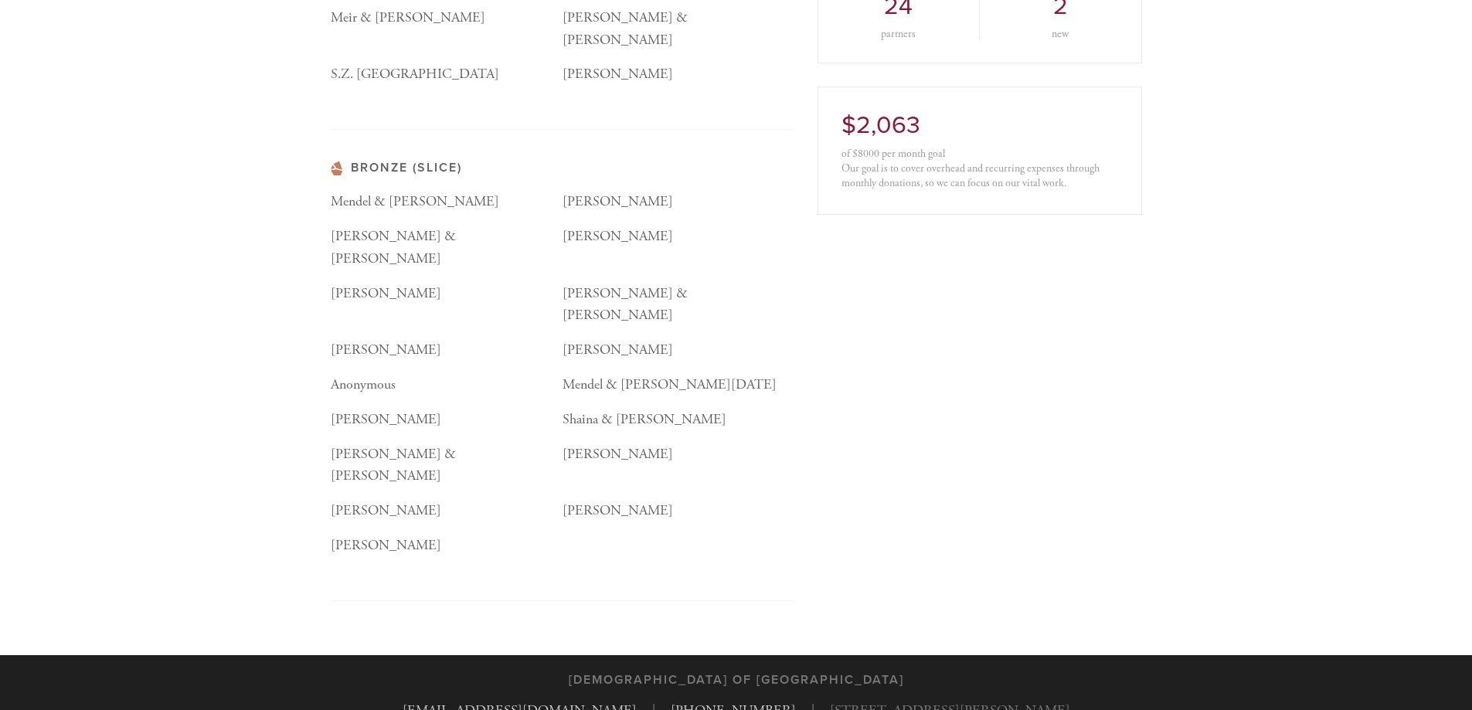
drag, startPoint x: 340, startPoint y: 240, endPoint x: 345, endPoint y: 144, distance: 95.2
click at [340, 283] on div "[PERSON_NAME]" at bounding box center [447, 311] width 232 height 57
click at [346, 161] on div "Bronze (Slice) [PERSON_NAME] & Biny [PERSON_NAME] [PERSON_NAME] & [PERSON_NAME]…" at bounding box center [563, 381] width 464 height 440
click at [597, 191] on p "[PERSON_NAME]" at bounding box center [679, 202] width 232 height 22
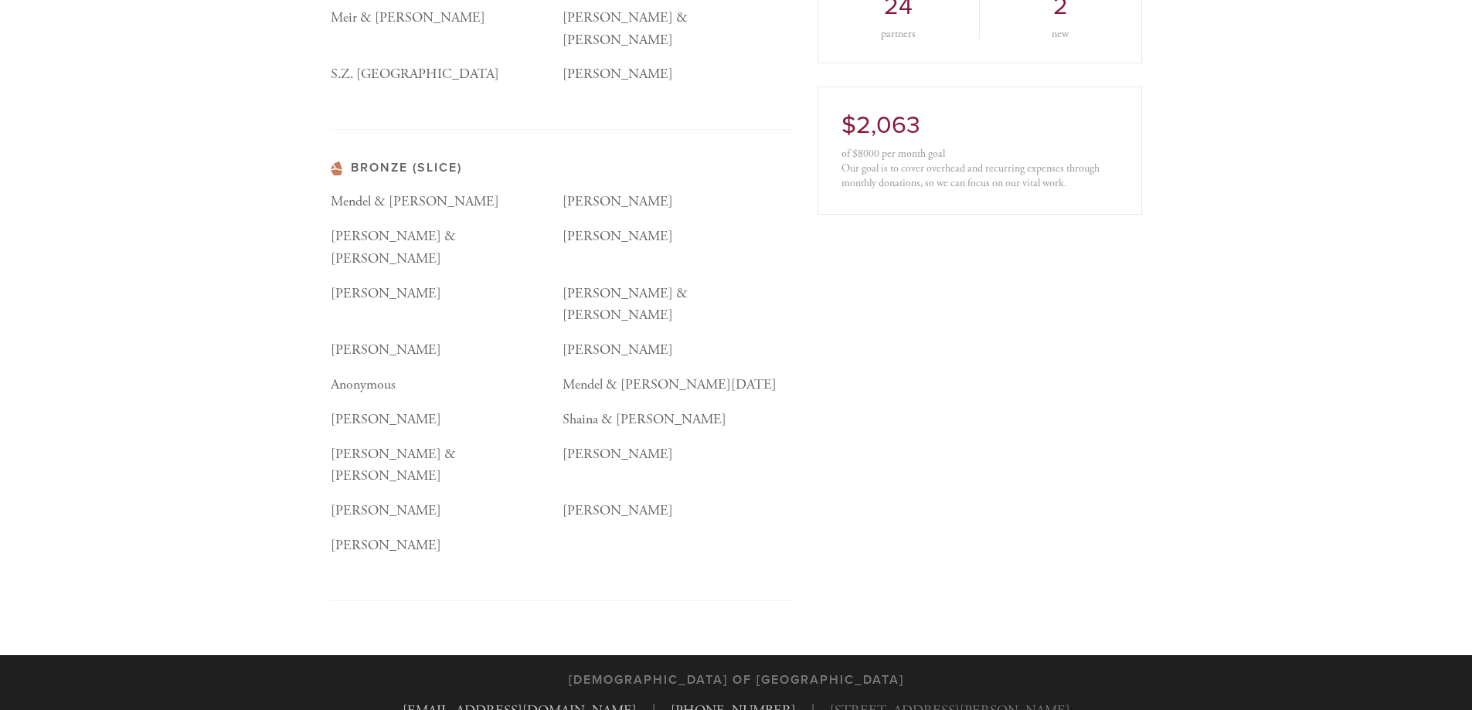
click at [794, 226] on div "Gold (Share+) [PERSON_NAME] Silver (Share) [PERSON_NAME] [PERSON_NAME] & [PERSO…" at bounding box center [562, 219] width 487 height 872
click at [917, 162] on div "Our goal is to cover overhead and recurring expenses through monthly donations,…" at bounding box center [979, 175] width 277 height 29
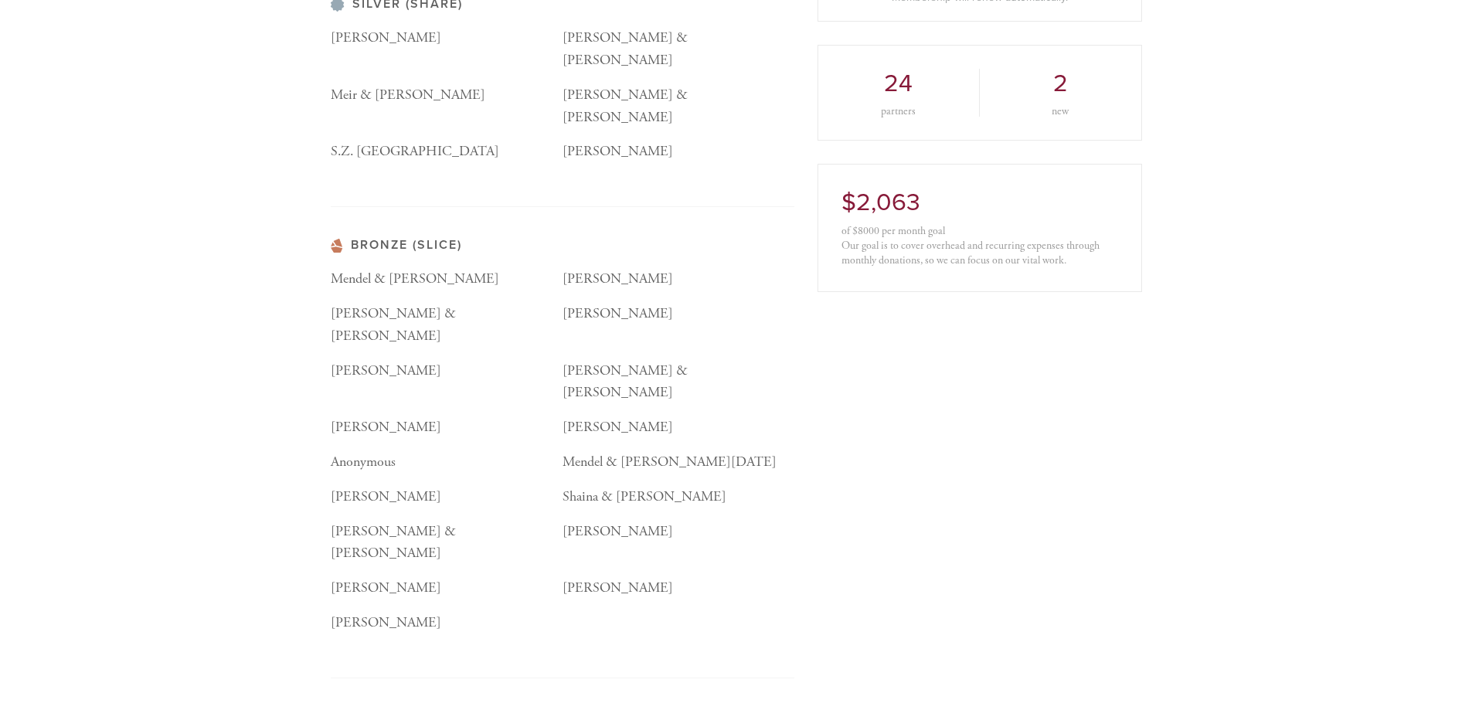
click at [607, 486] on p "Shaina & [PERSON_NAME]" at bounding box center [679, 497] width 232 height 22
click at [610, 486] on p "Shaina & [PERSON_NAME]" at bounding box center [679, 497] width 232 height 22
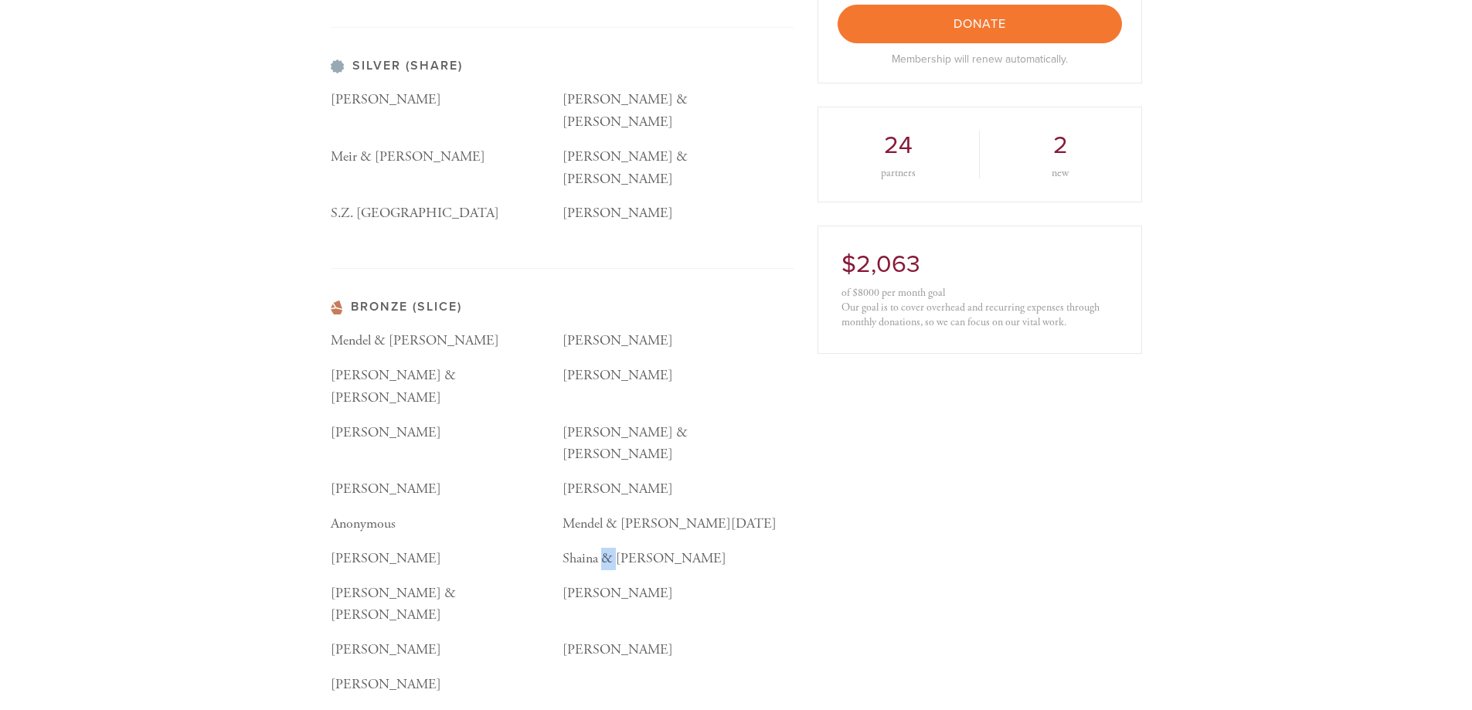
scroll to position [410, 0]
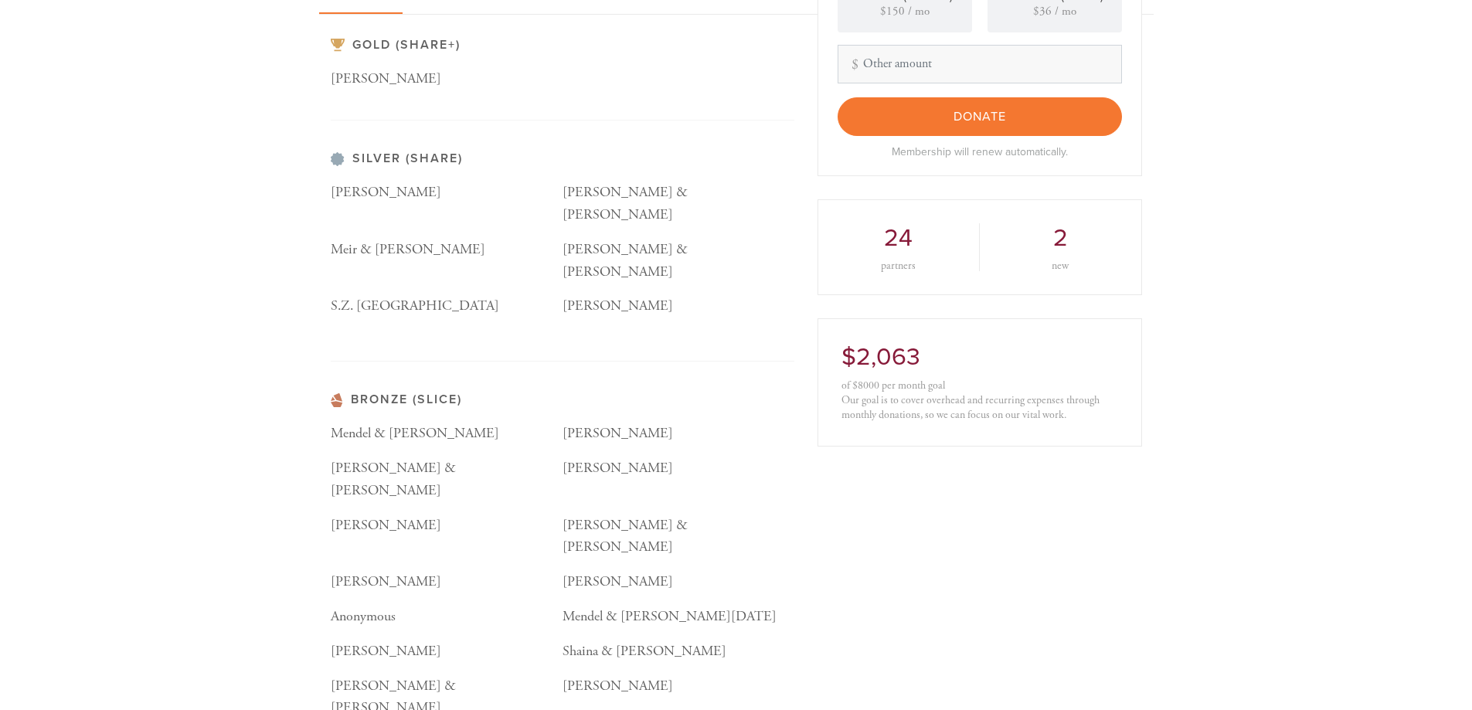
click at [682, 295] on div "[PERSON_NAME]" at bounding box center [679, 305] width 232 height 21
click at [425, 295] on p "S.Z. [GEOGRAPHIC_DATA]" at bounding box center [447, 306] width 232 height 22
click at [424, 295] on p "S.Z. [GEOGRAPHIC_DATA]" at bounding box center [447, 306] width 232 height 22
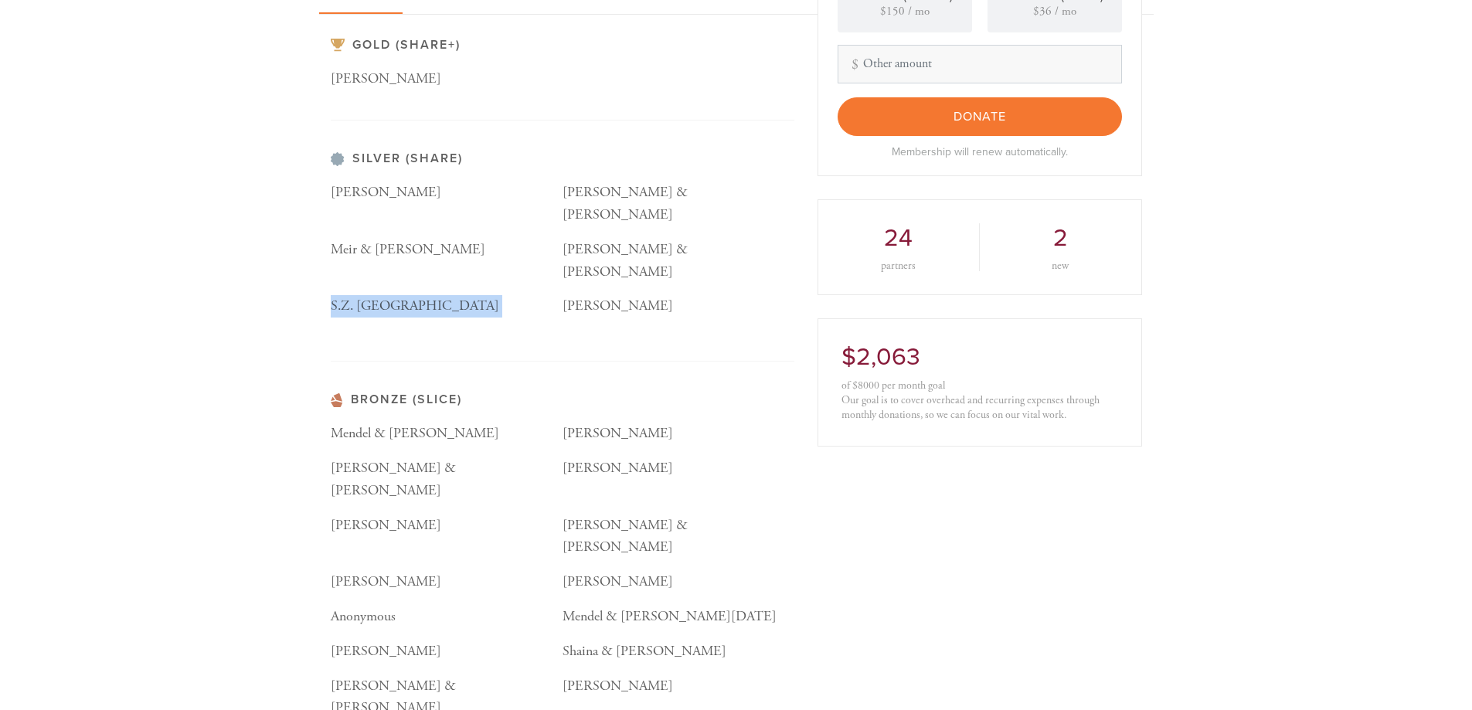
scroll to position [333, 0]
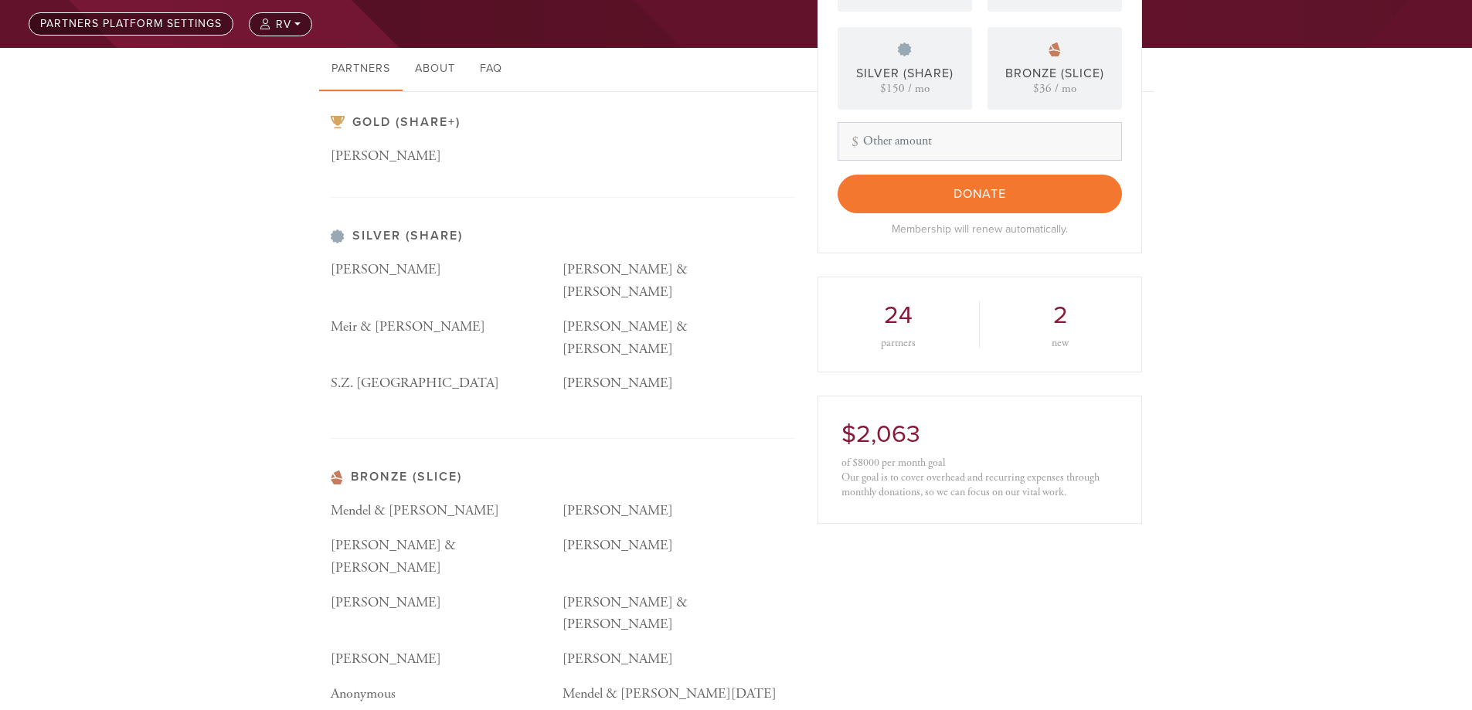
click at [467, 204] on div "Gold (Share+) [PERSON_NAME] Silver (Share) [PERSON_NAME] [PERSON_NAME] & [PERSO…" at bounding box center [563, 512] width 464 height 795
click at [417, 141] on div "Gold (Share+) [PERSON_NAME]" at bounding box center [563, 156] width 464 height 83
click at [427, 132] on div "Gold (Share+) [PERSON_NAME]" at bounding box center [563, 156] width 464 height 83
click at [433, 73] on link "About" at bounding box center [435, 69] width 65 height 43
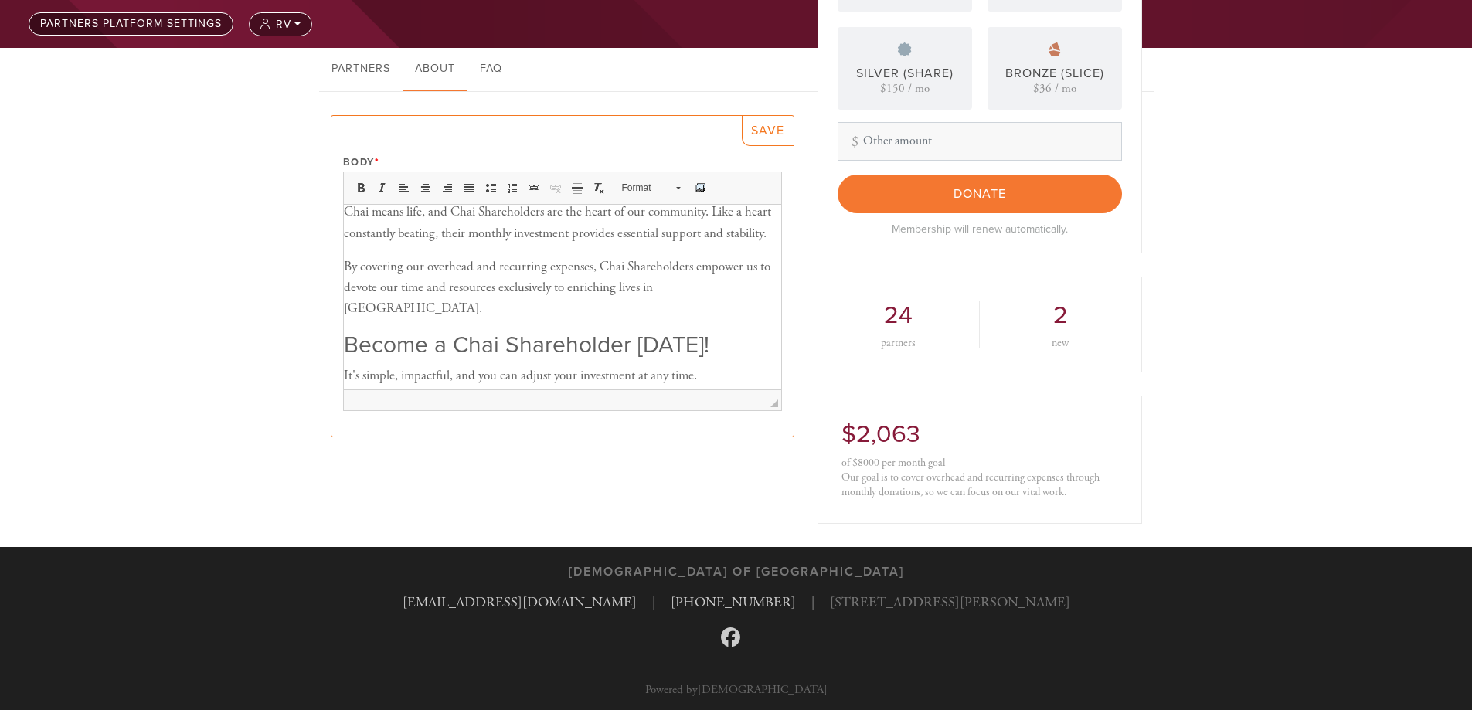
scroll to position [232, 0]
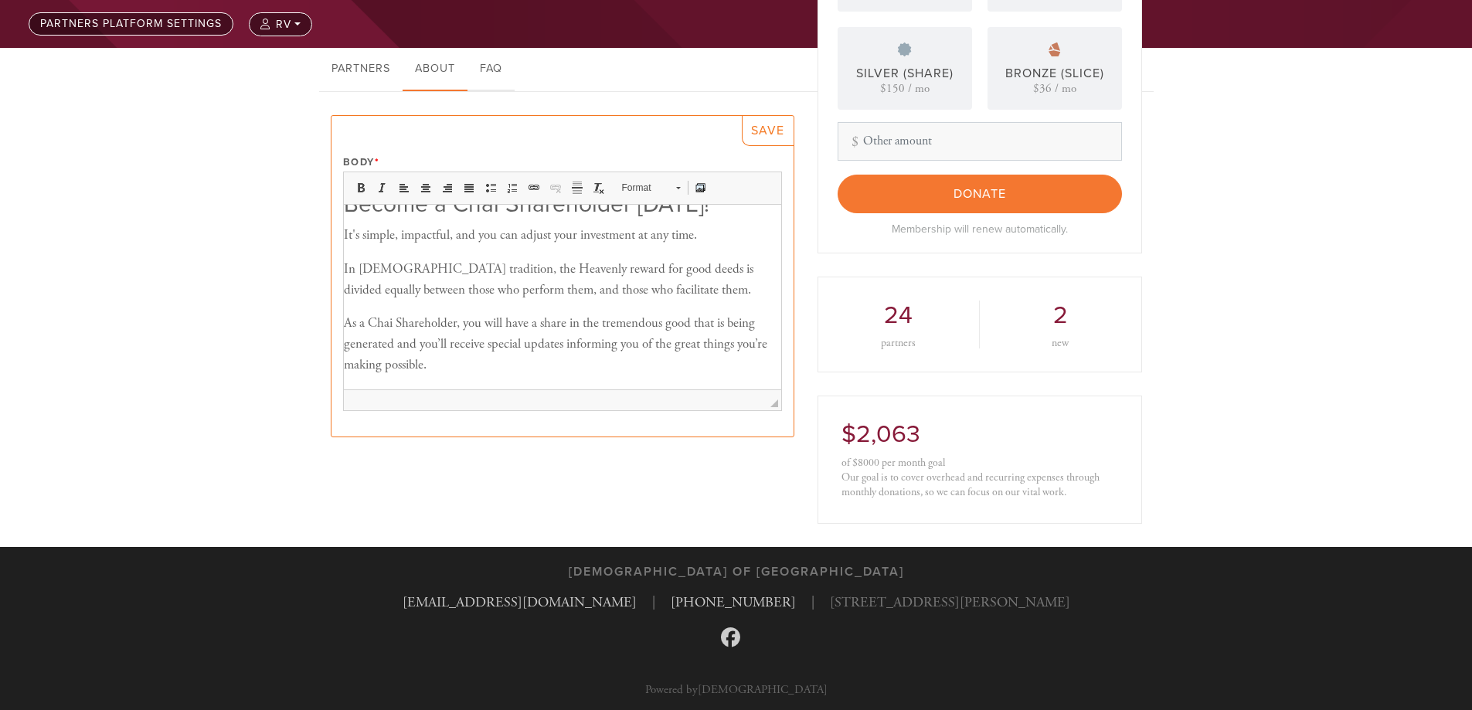
click at [501, 57] on link "FAQ" at bounding box center [490, 69] width 47 height 43
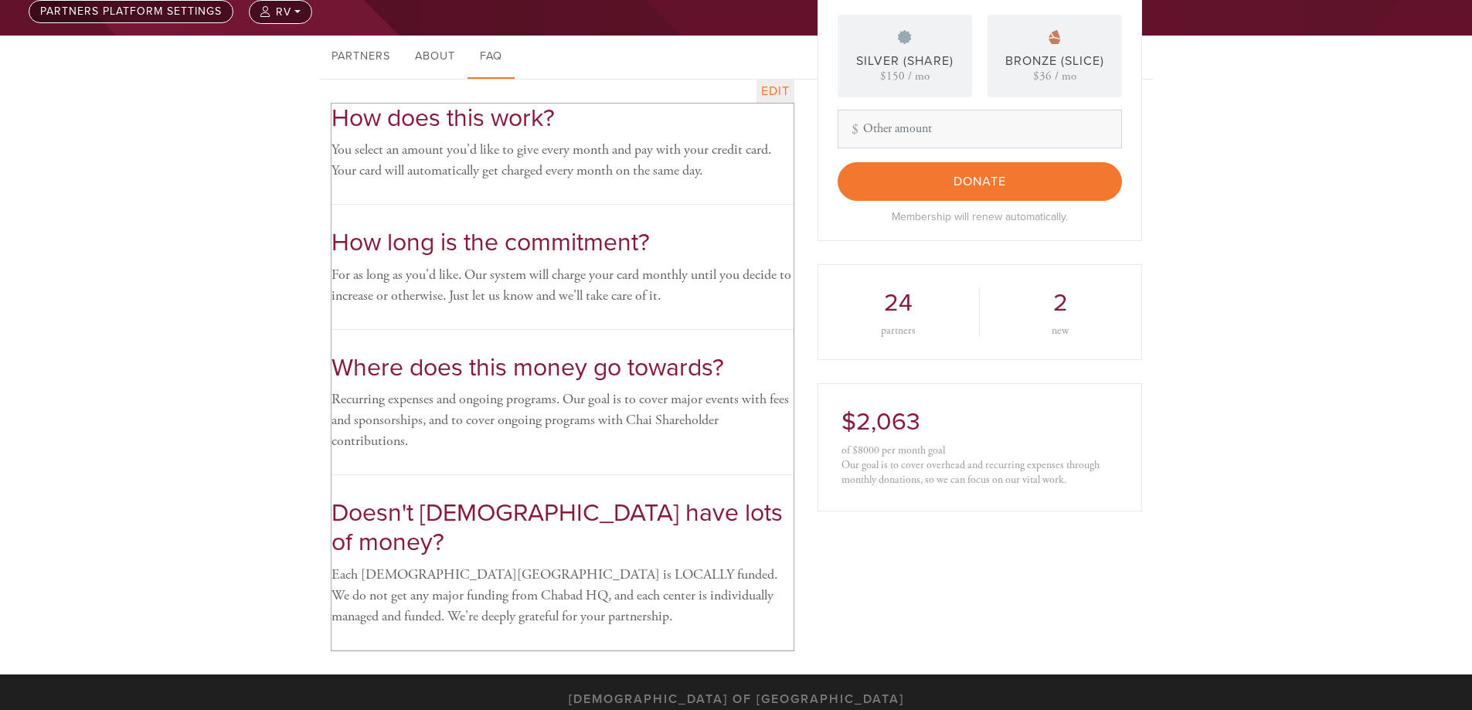
scroll to position [214, 0]
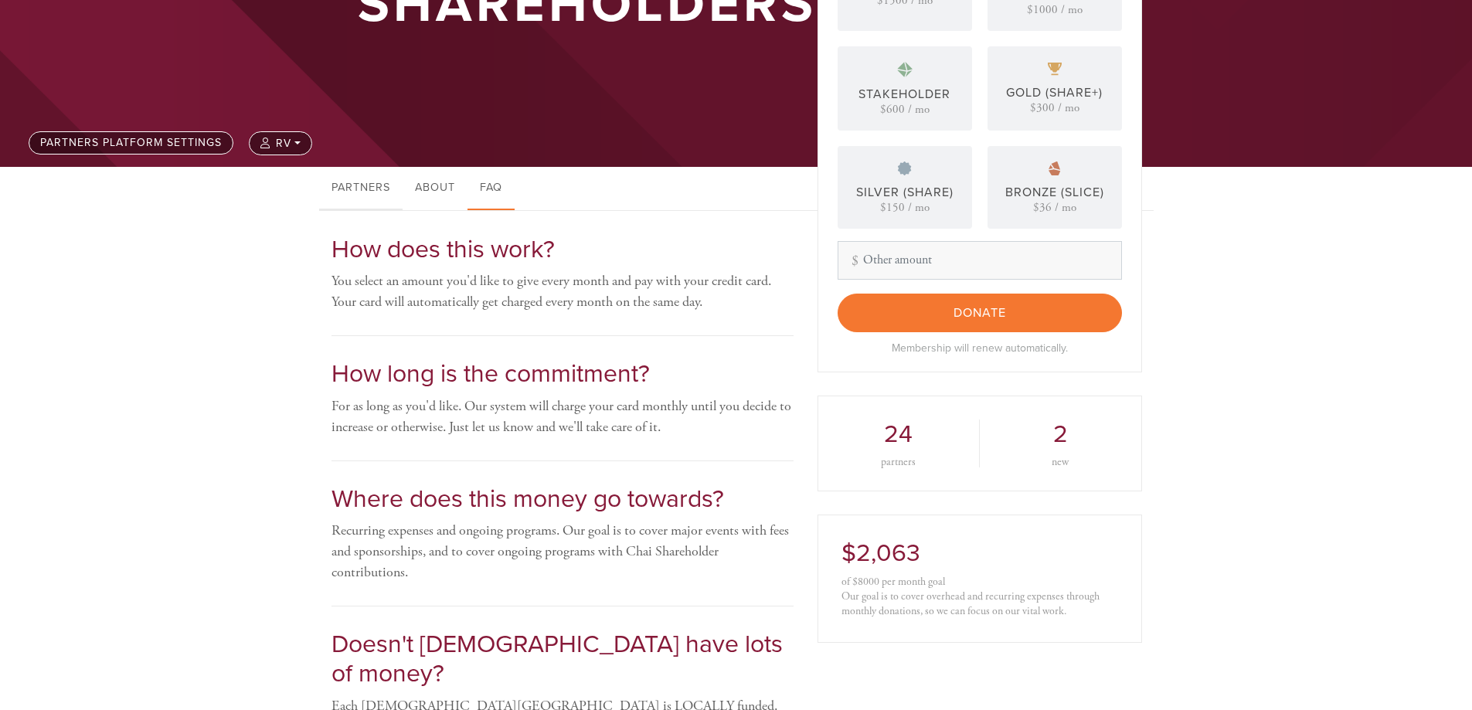
click at [372, 189] on link "Partners" at bounding box center [360, 188] width 83 height 43
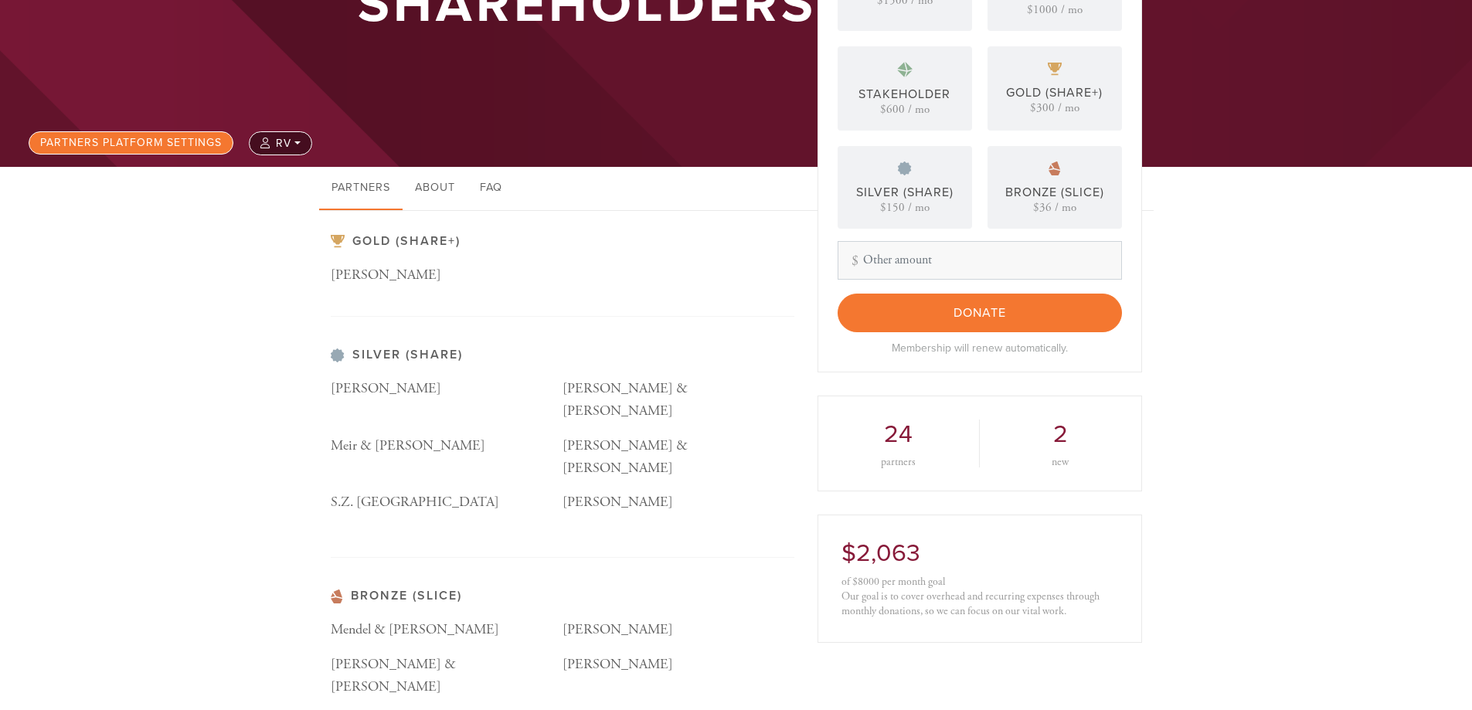
click at [153, 142] on link "Partners Platform settings" at bounding box center [131, 142] width 205 height 23
